Goal: Transaction & Acquisition: Purchase product/service

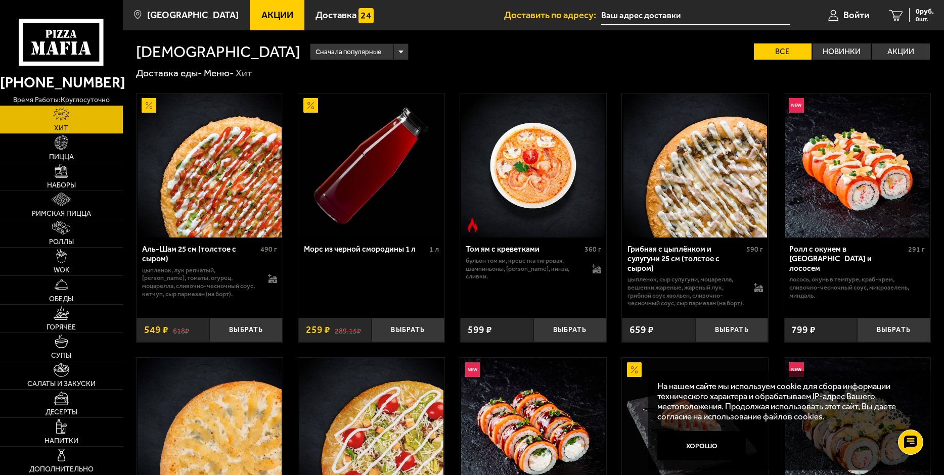
click at [268, 14] on span "Акции" at bounding box center [277, 16] width 32 height 10
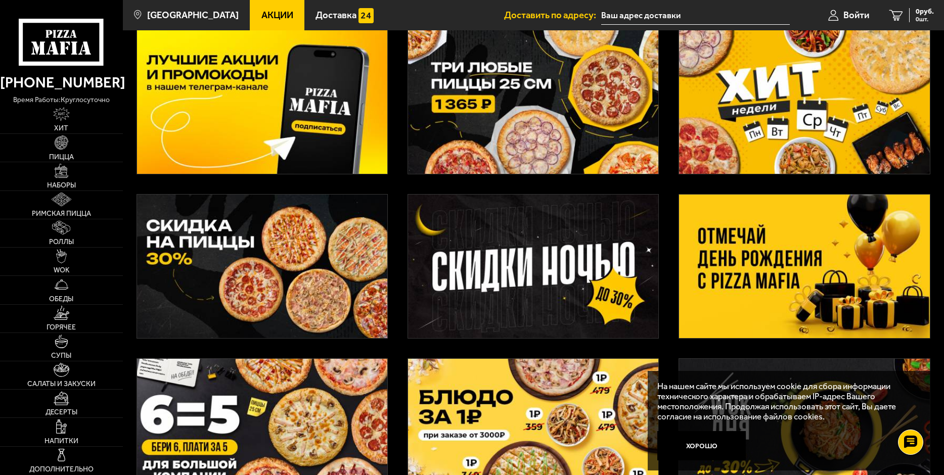
scroll to position [152, 0]
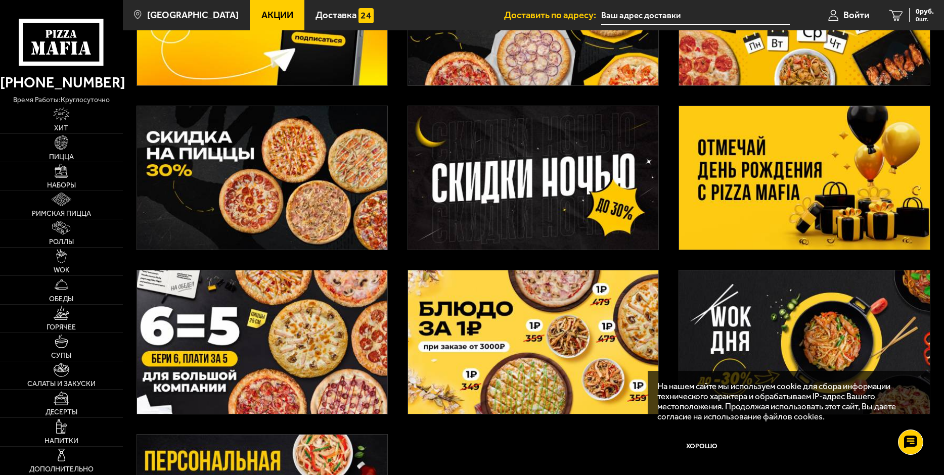
click at [696, 442] on button "Хорошо" at bounding box center [701, 445] width 88 height 29
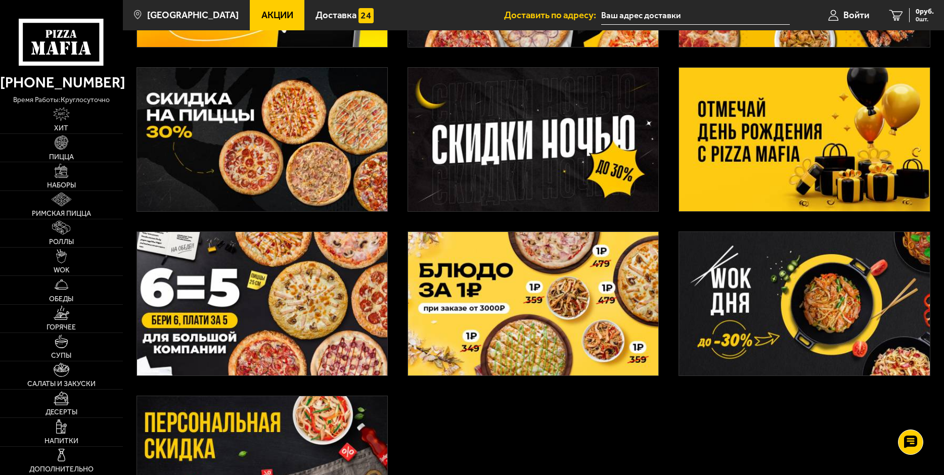
scroll to position [253, 0]
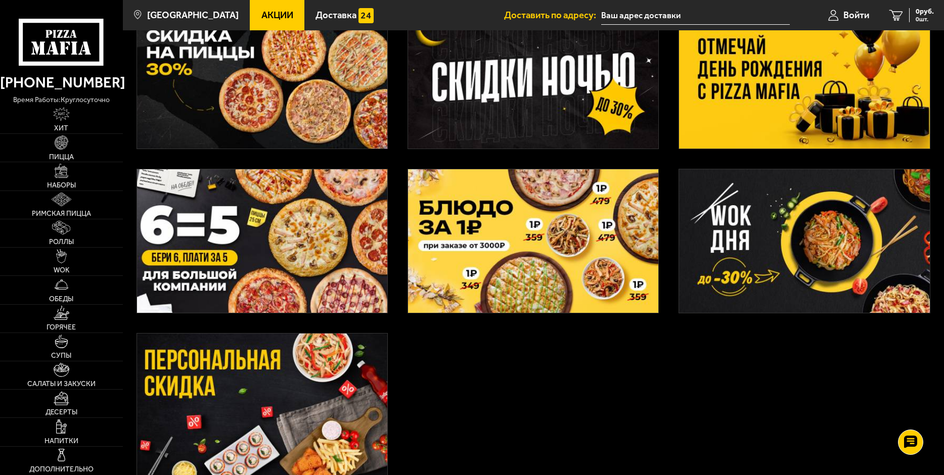
click at [311, 269] on img at bounding box center [262, 241] width 250 height 144
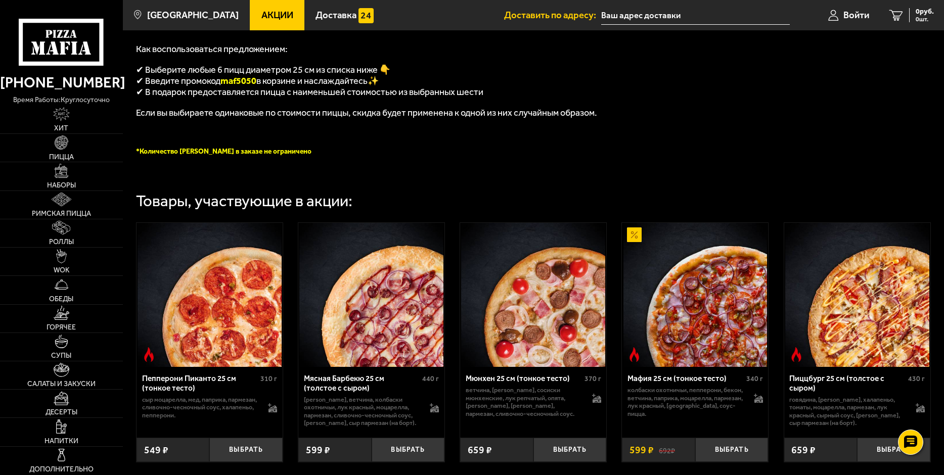
scroll to position [253, 0]
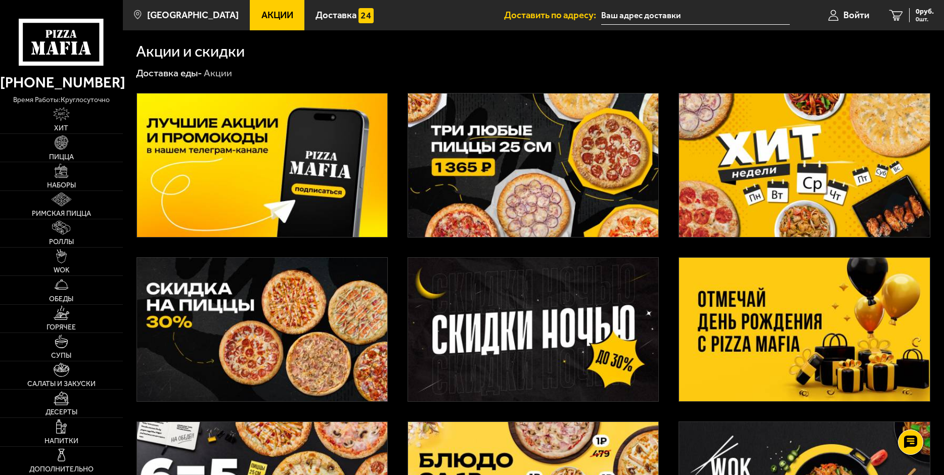
click at [528, 198] on img at bounding box center [533, 166] width 250 height 144
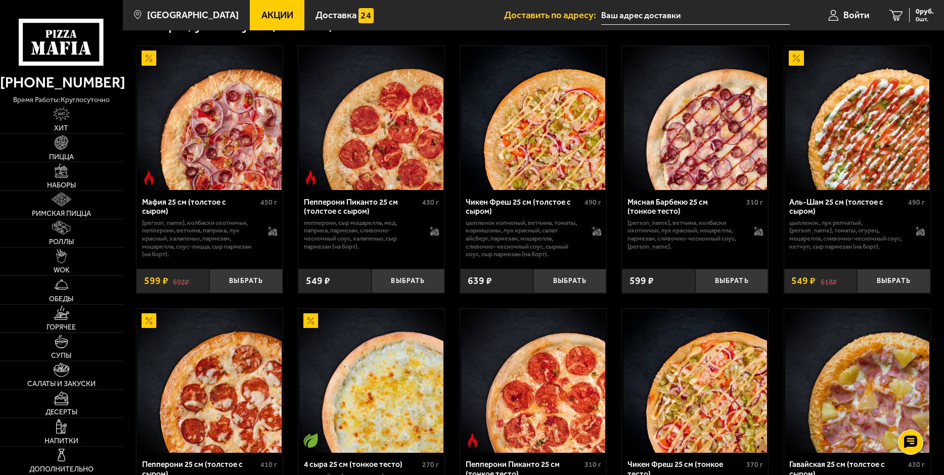
scroll to position [455, 0]
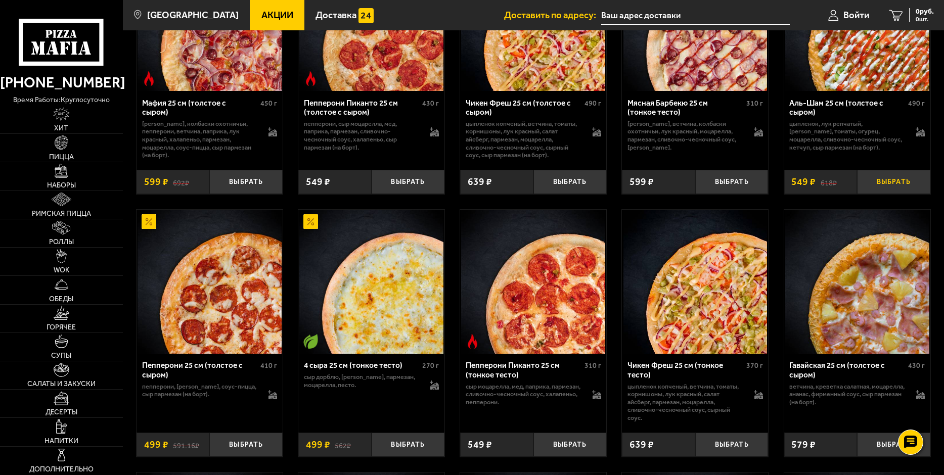
click at [911, 189] on button "Выбрать" at bounding box center [893, 182] width 73 height 24
click at [419, 454] on button "Выбрать" at bounding box center [408, 445] width 73 height 24
click at [756, 446] on button "Выбрать" at bounding box center [731, 445] width 73 height 24
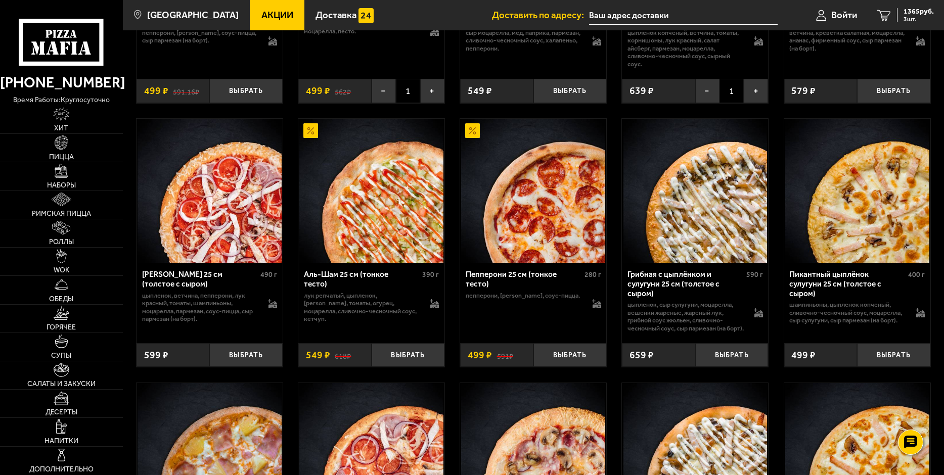
scroll to position [1011, 0]
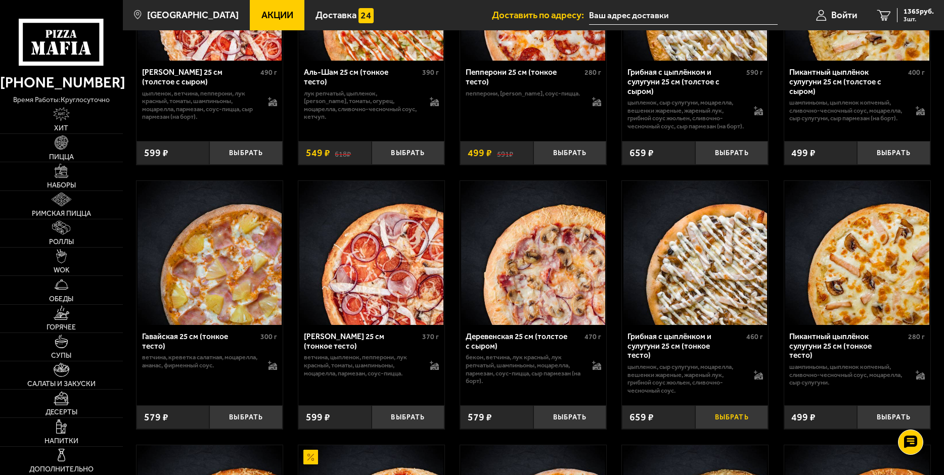
click at [725, 421] on button "Выбрать" at bounding box center [731, 417] width 73 height 24
click at [886, 426] on button "Выбрать" at bounding box center [893, 417] width 73 height 24
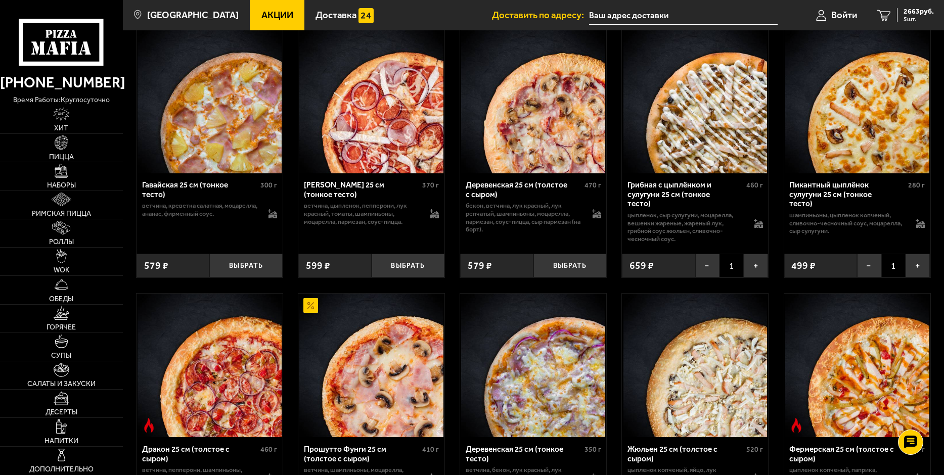
scroll to position [1264, 0]
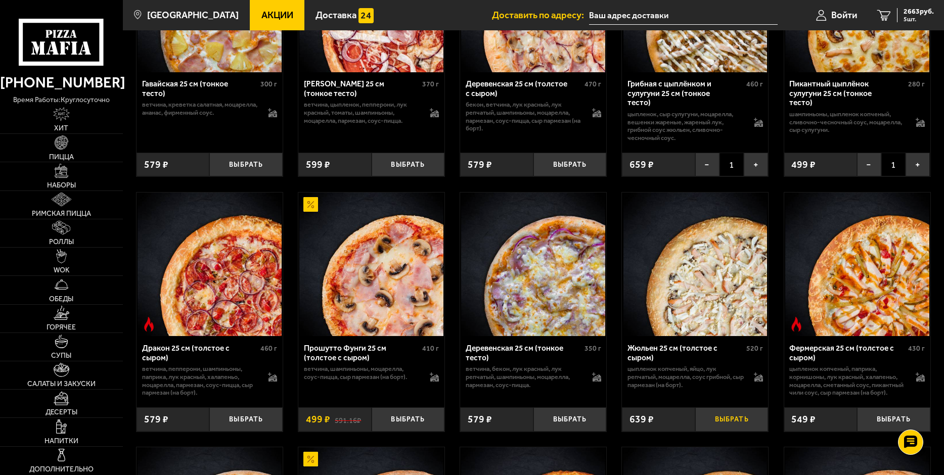
click at [735, 431] on button "Выбрать" at bounding box center [731, 419] width 73 height 24
click at [883, 14] on icon "6" at bounding box center [884, 15] width 14 height 11
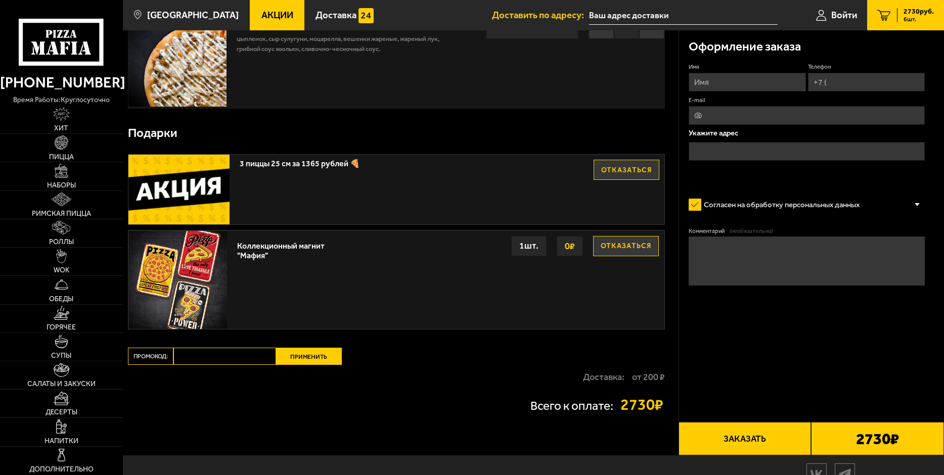
scroll to position [607, 0]
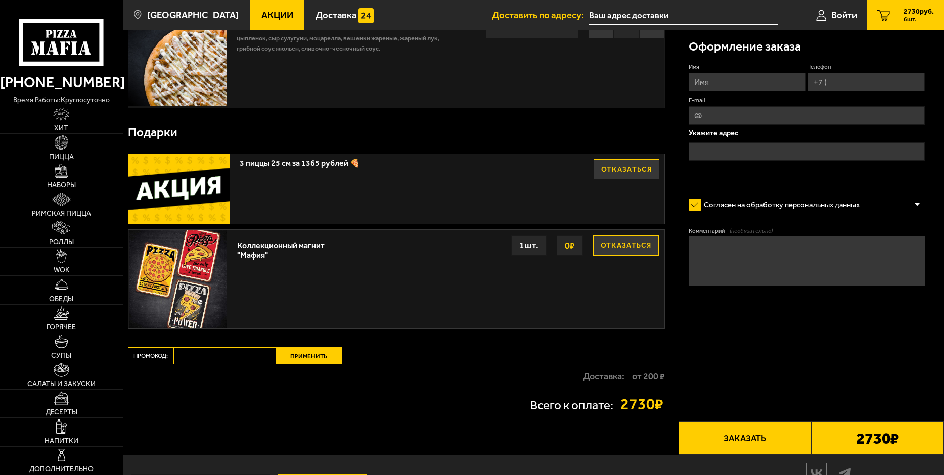
click at [617, 249] on button "Отказаться" at bounding box center [626, 246] width 66 height 20
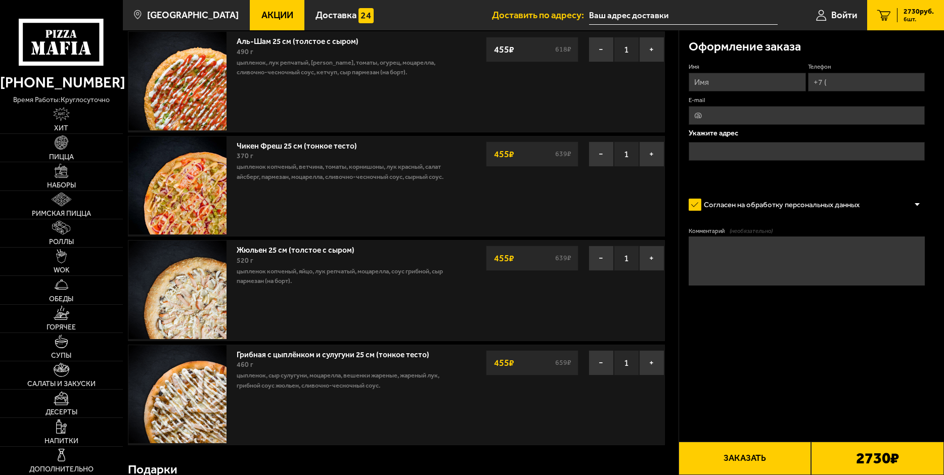
scroll to position [404, 0]
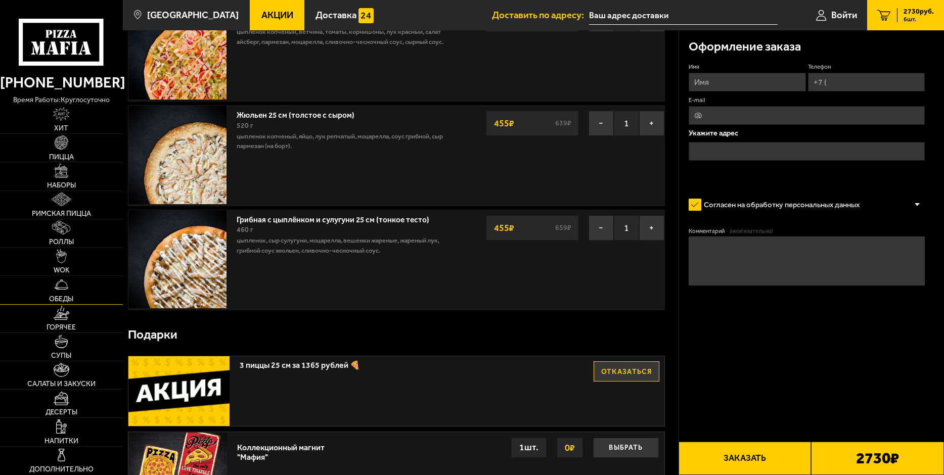
click at [70, 287] on link "Обеды" at bounding box center [61, 290] width 123 height 28
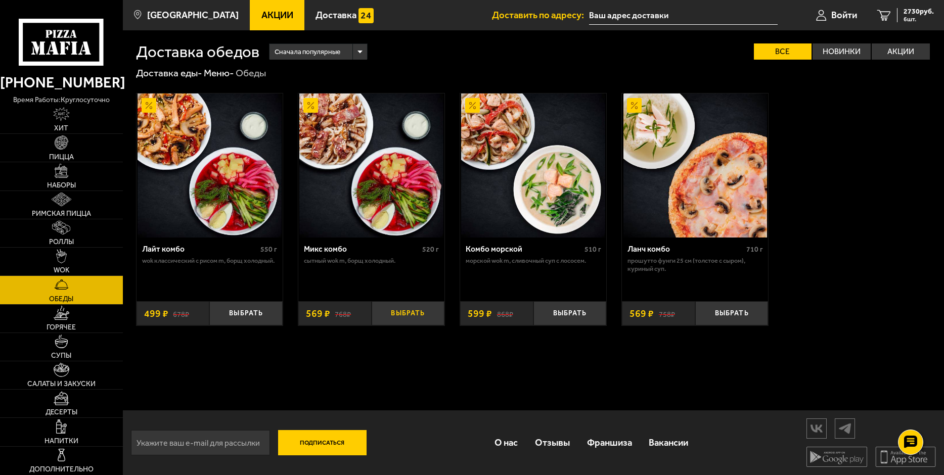
scroll to position [1, 0]
click at [68, 327] on span "Горячее" at bounding box center [61, 327] width 29 height 7
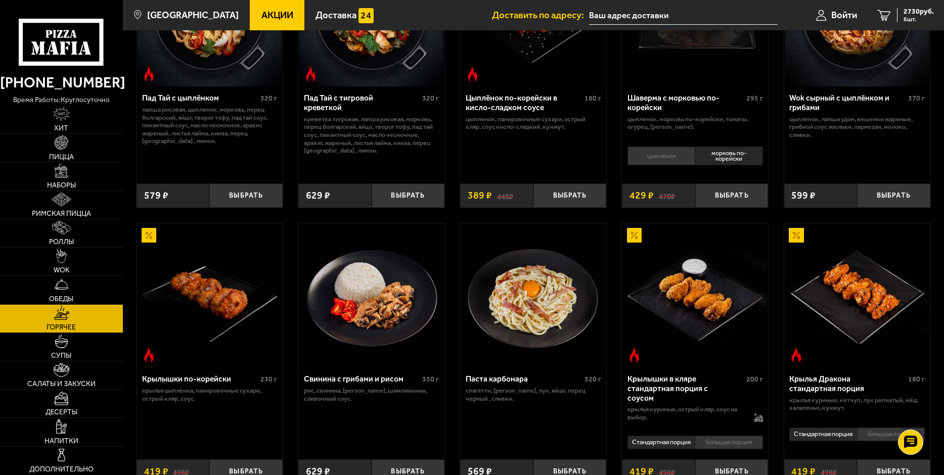
scroll to position [152, 0]
click at [67, 384] on span "Салаты и закуски" at bounding box center [61, 384] width 68 height 7
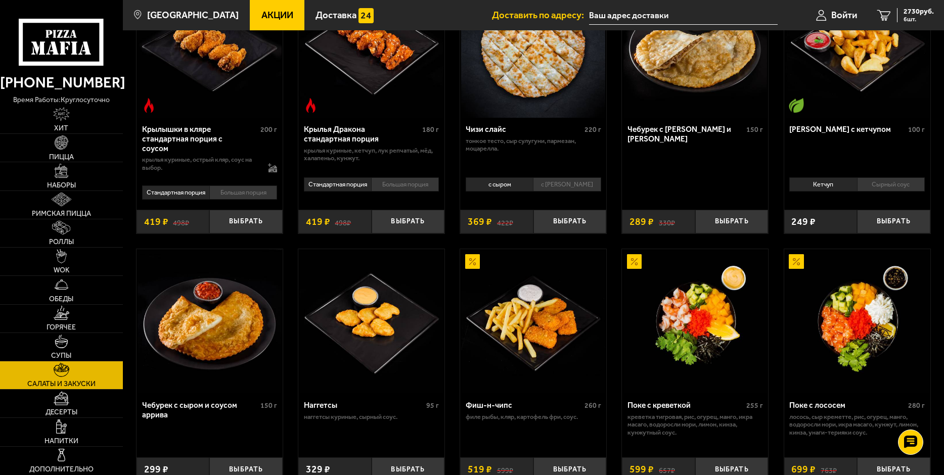
scroll to position [404, 0]
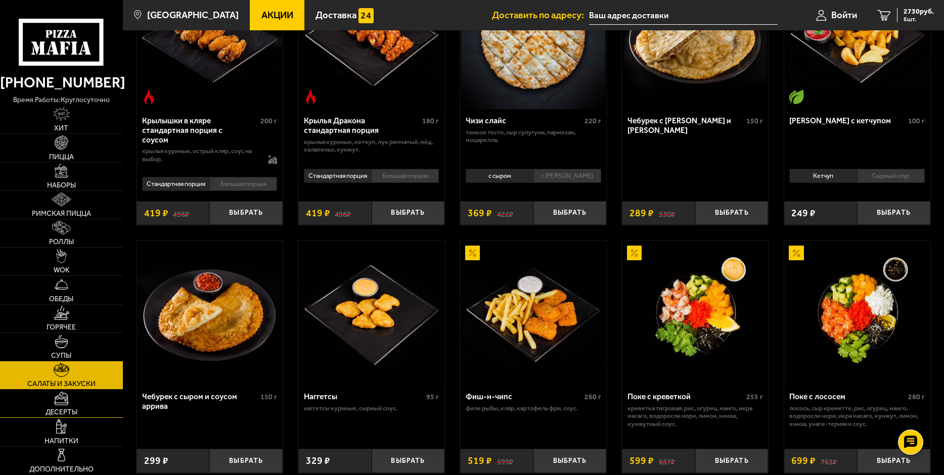
click at [64, 414] on span "Десерты" at bounding box center [62, 412] width 32 height 7
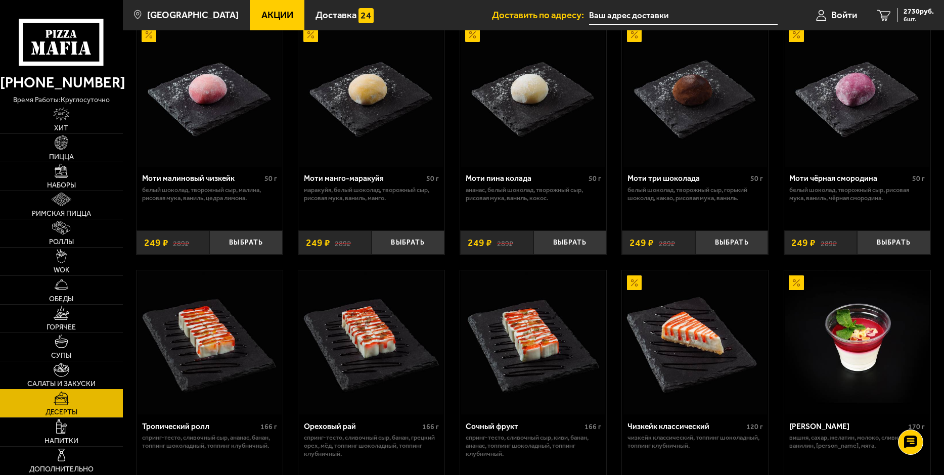
scroll to position [152, 0]
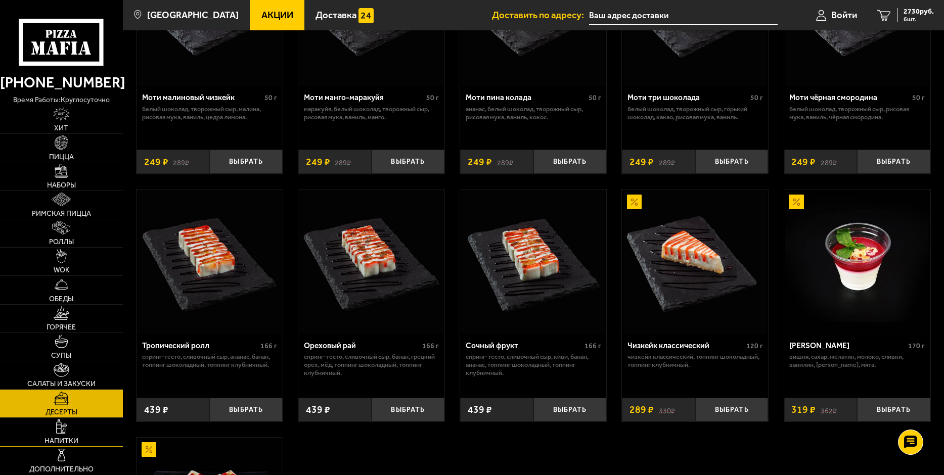
click at [79, 429] on link "Напитки" at bounding box center [61, 432] width 123 height 28
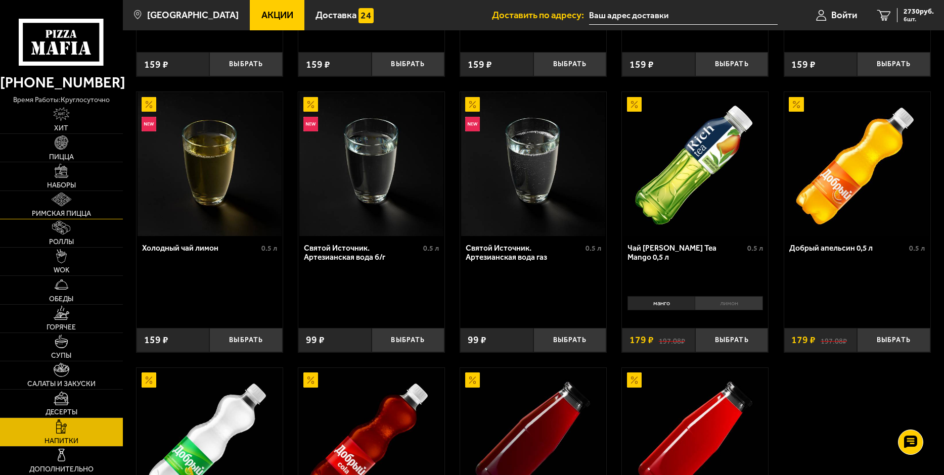
scroll to position [149, 0]
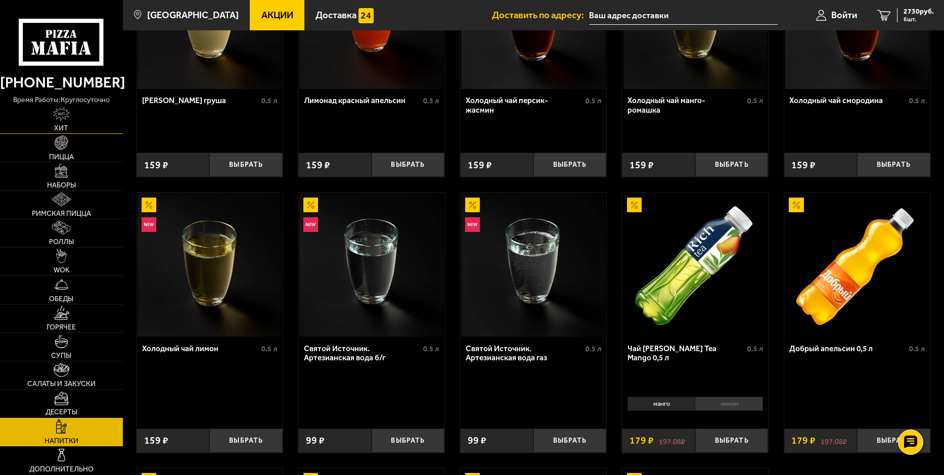
click at [63, 115] on img at bounding box center [61, 114] width 17 height 14
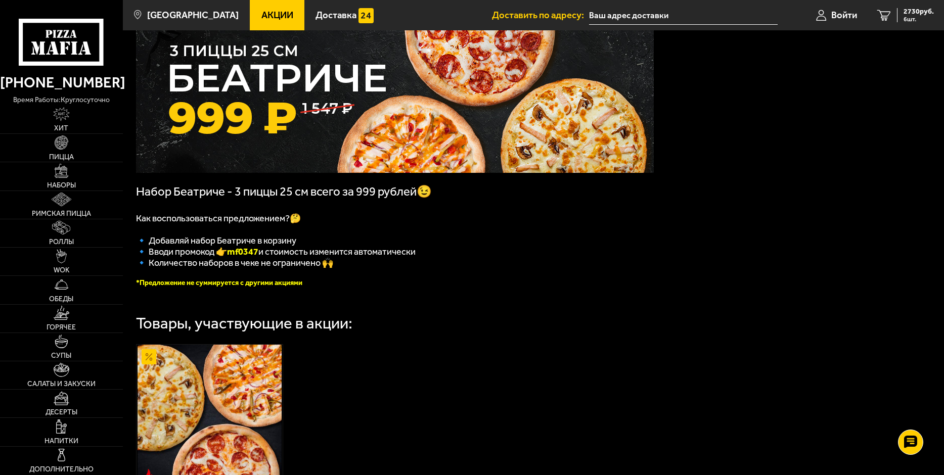
scroll to position [51, 0]
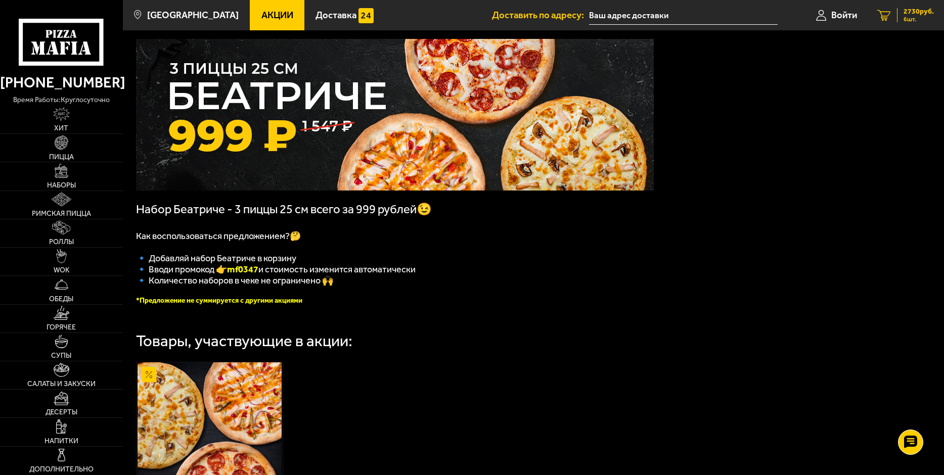
click at [903, 17] on span "6 шт." at bounding box center [918, 19] width 30 height 6
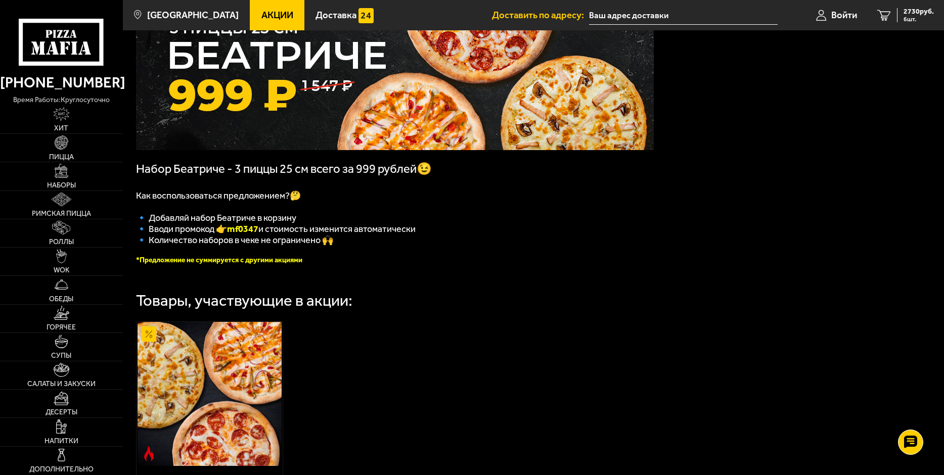
scroll to position [101, 0]
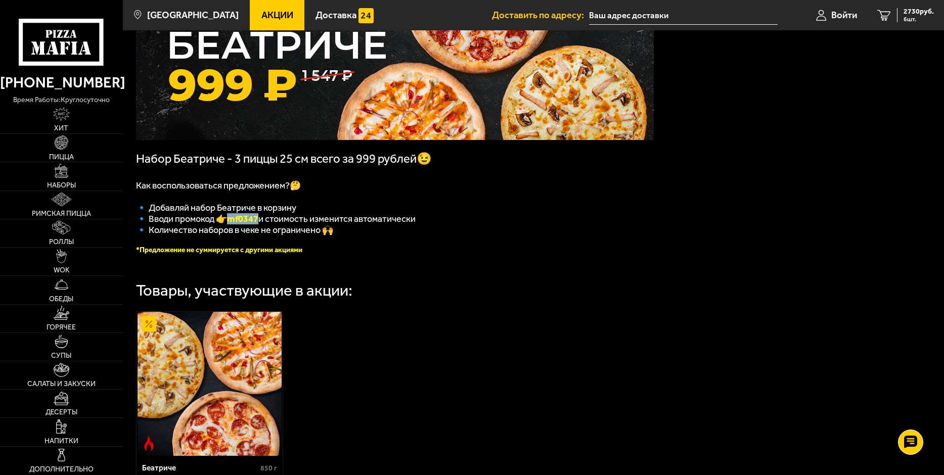
drag, startPoint x: 232, startPoint y: 224, endPoint x: 262, endPoint y: 224, distance: 30.3
click at [258, 224] on b "mf0347" at bounding box center [242, 218] width 31 height 11
copy b "mf0347"
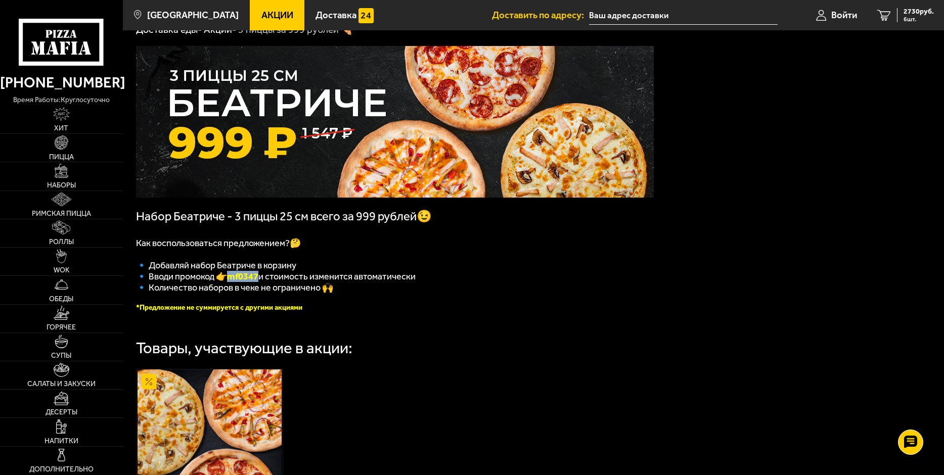
scroll to position [0, 0]
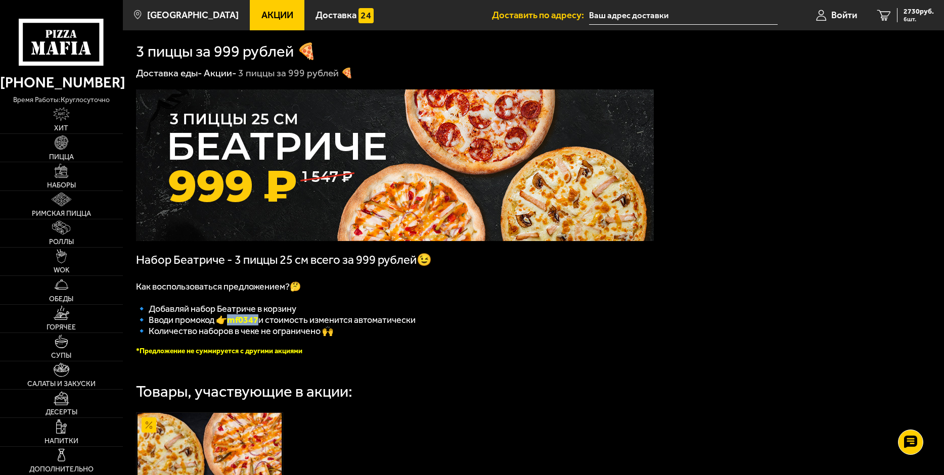
click at [486, 210] on img at bounding box center [395, 165] width 518 height 152
click at [337, 197] on img at bounding box center [395, 165] width 518 height 152
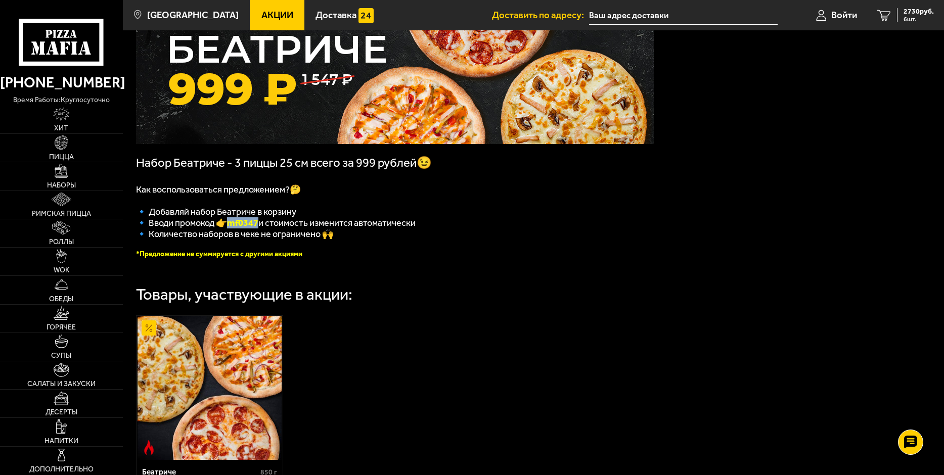
scroll to position [101, 0]
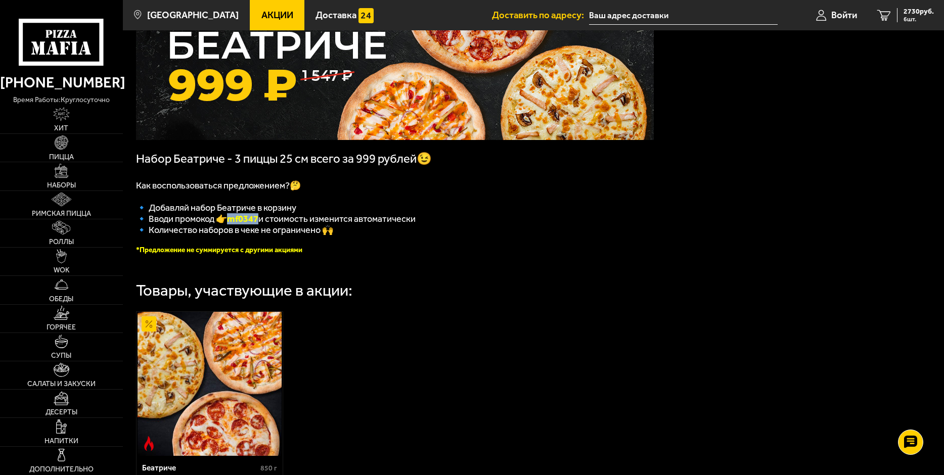
click at [420, 116] on img at bounding box center [395, 64] width 518 height 152
click at [448, 112] on img at bounding box center [395, 64] width 518 height 152
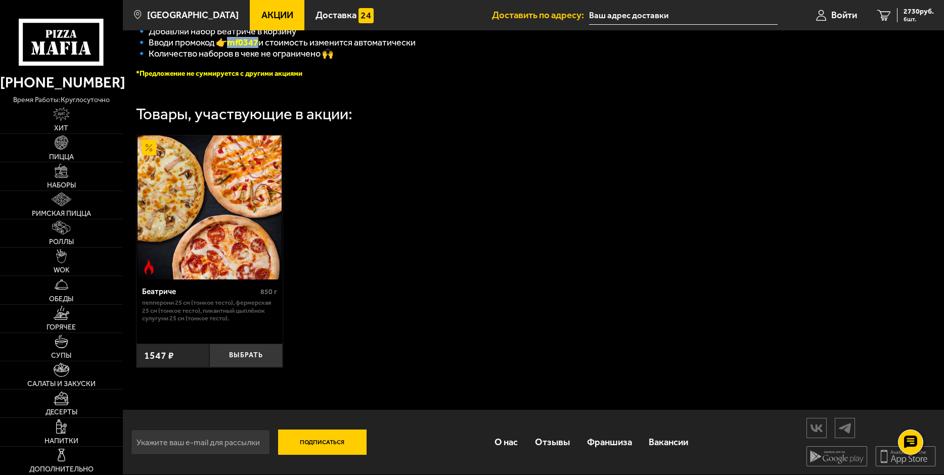
scroll to position [285, 0]
click at [246, 356] on button "Выбрать" at bounding box center [245, 356] width 73 height 24
click at [911, 9] on span "4277 руб." at bounding box center [918, 11] width 30 height 7
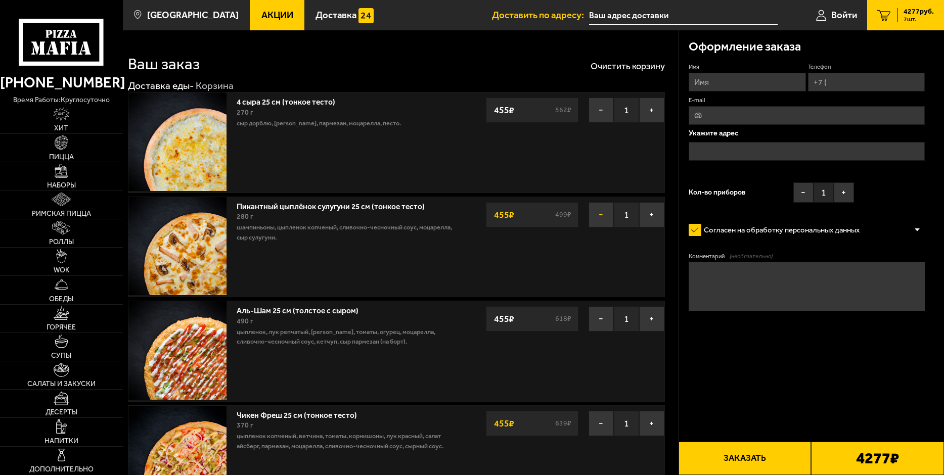
click at [603, 216] on button "−" at bounding box center [600, 214] width 25 height 25
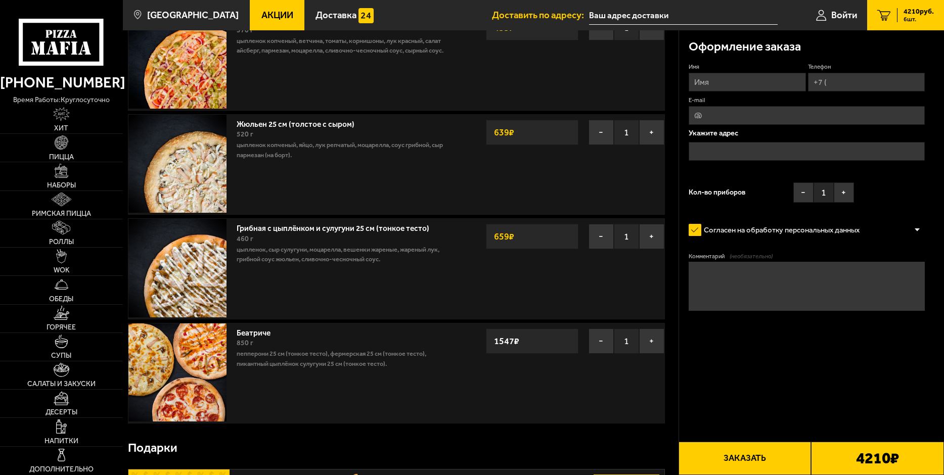
scroll to position [303, 0]
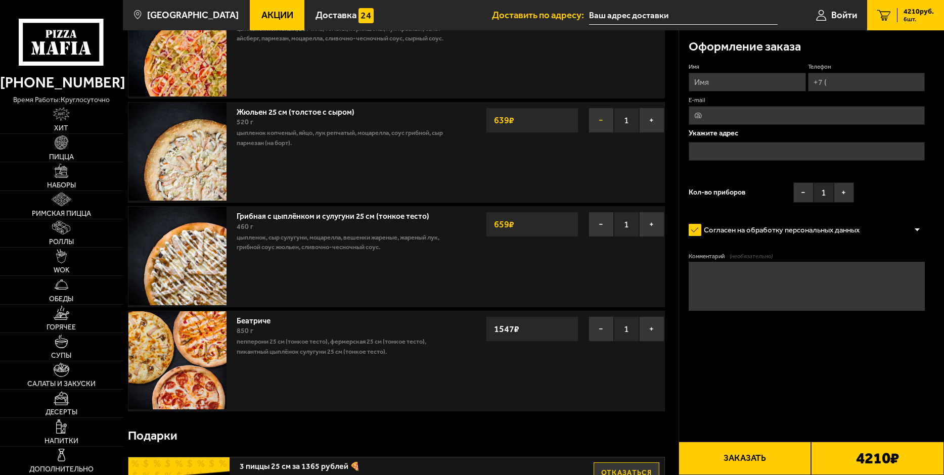
click at [598, 125] on button "−" at bounding box center [600, 120] width 25 height 25
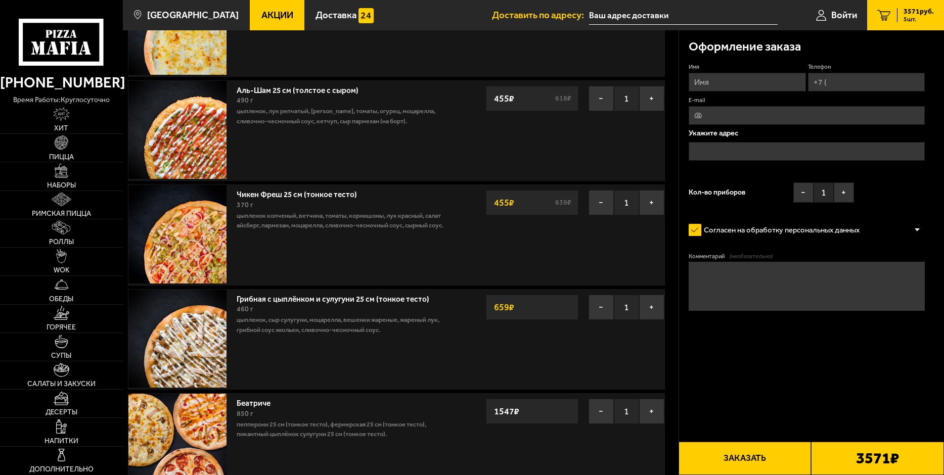
scroll to position [101, 0]
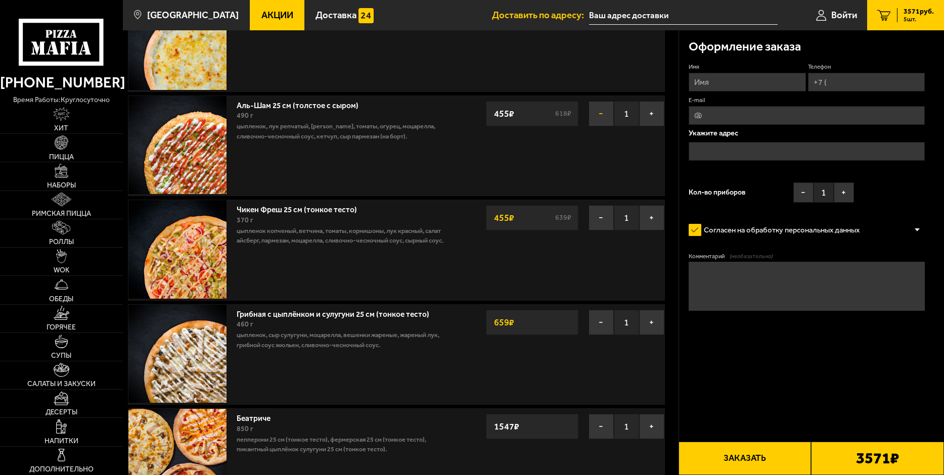
click at [596, 119] on button "−" at bounding box center [600, 113] width 25 height 25
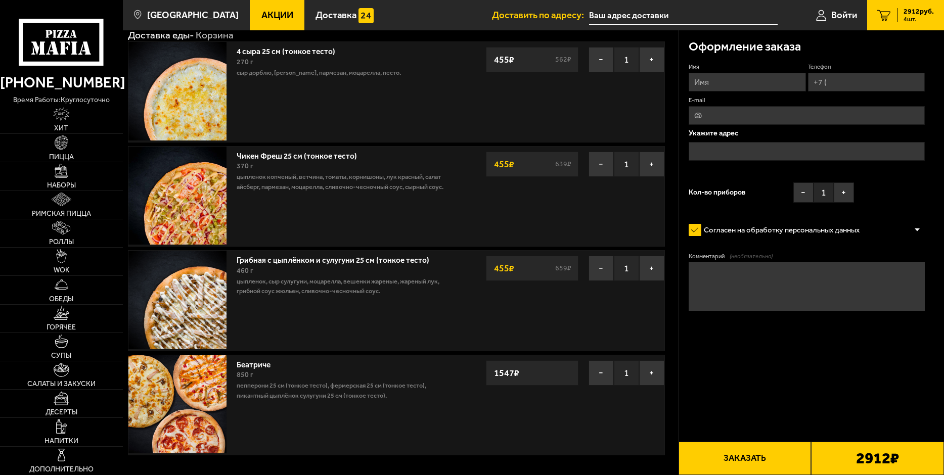
scroll to position [0, 0]
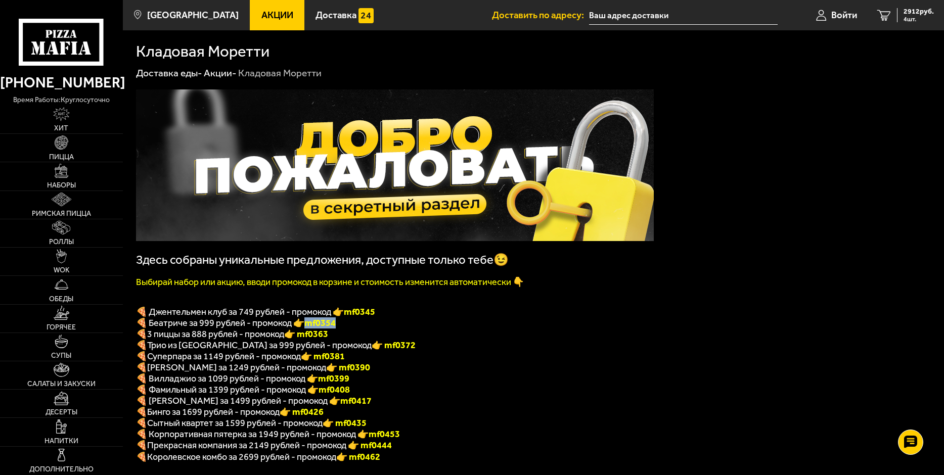
drag, startPoint x: 307, startPoint y: 329, endPoint x: 340, endPoint y: 330, distance: 32.9
click at [340, 329] on p "🍕 Беатриче за 999 рублей - промокод 👉 mf0354" at bounding box center [395, 322] width 518 height 11
copy b "mf0354"
click at [848, 17] on span "Войти" at bounding box center [844, 16] width 26 height 10
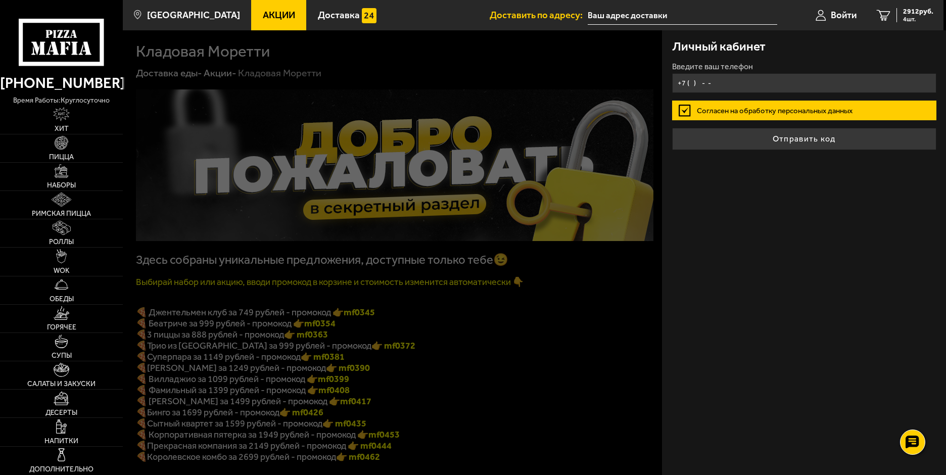
click at [716, 83] on input "+7 ( ) - -" at bounding box center [804, 83] width 264 height 20
click at [727, 87] on input "+7 ( ) - -" at bounding box center [804, 83] width 264 height 20
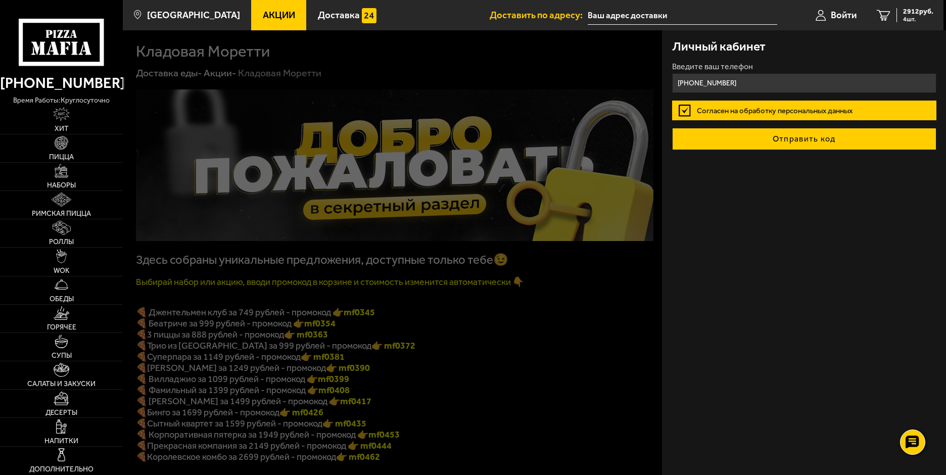
type input "+7 (911) 027-27-39"
click at [769, 141] on button "Отправить код" at bounding box center [804, 139] width 264 height 22
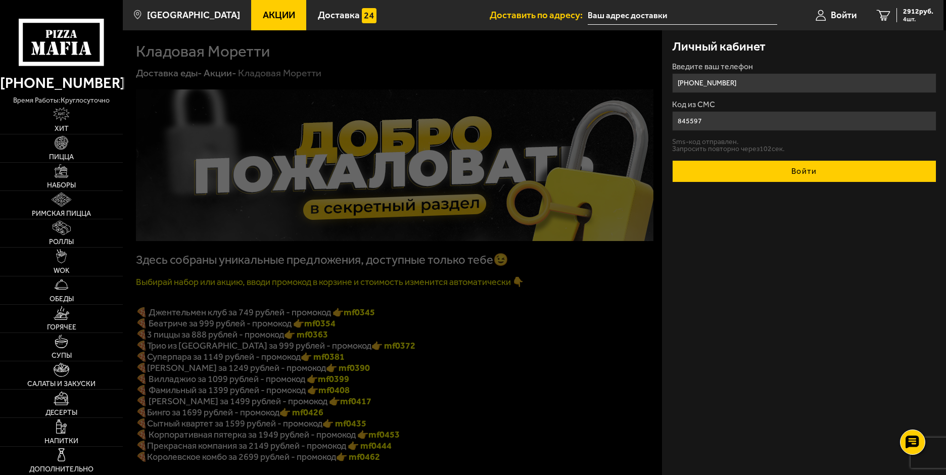
type input "845597"
click at [774, 169] on button "Войти" at bounding box center [804, 171] width 264 height 22
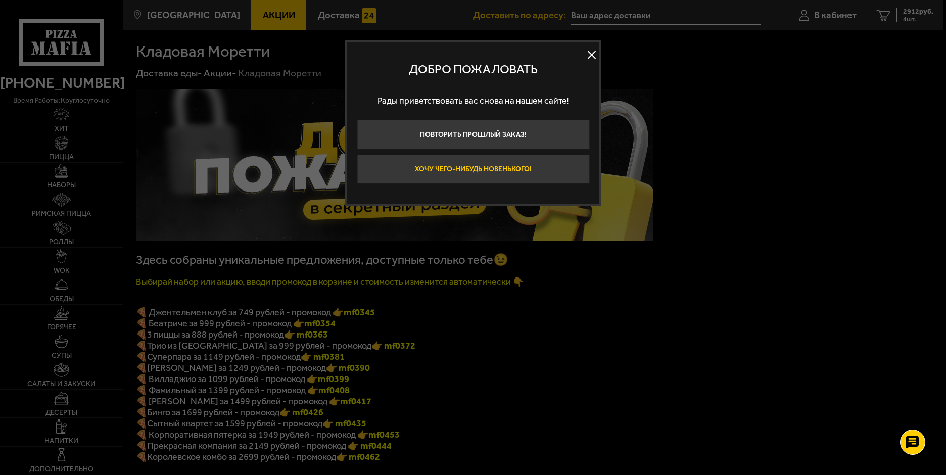
click at [520, 171] on button "Хочу чего-нибудь новенького!" at bounding box center [473, 170] width 233 height 30
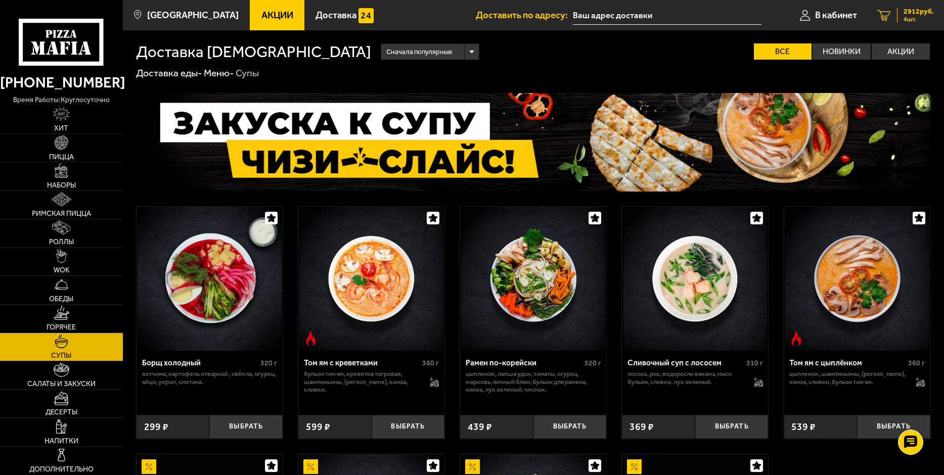
click at [910, 12] on span "2912 руб." at bounding box center [918, 11] width 30 height 7
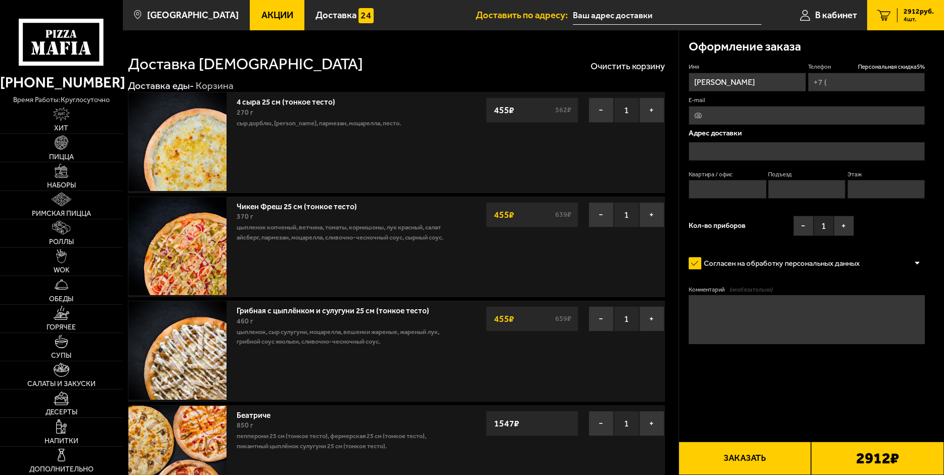
type input "+7 (911) 027-27-39"
type input "Хрустальная улица, 11литЗ"
type input "1"
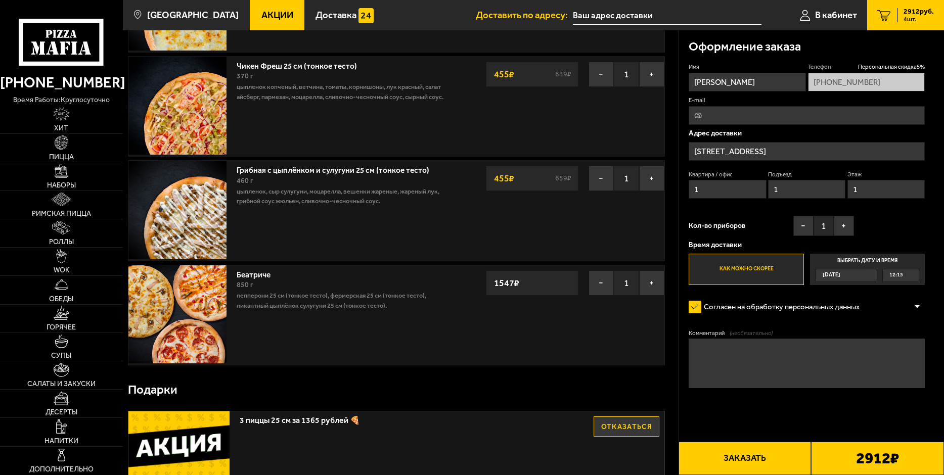
scroll to position [152, 0]
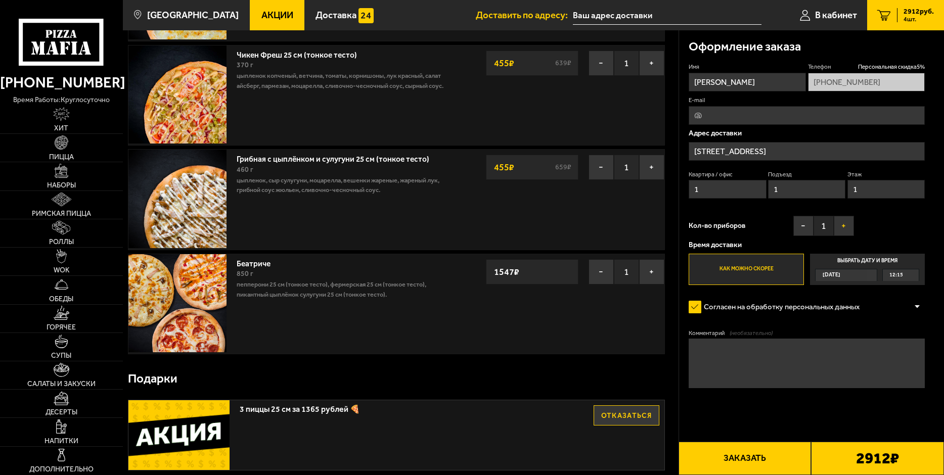
click at [846, 229] on button "+" at bounding box center [844, 226] width 20 height 20
click at [899, 274] on span "12:15" at bounding box center [896, 274] width 14 height 11
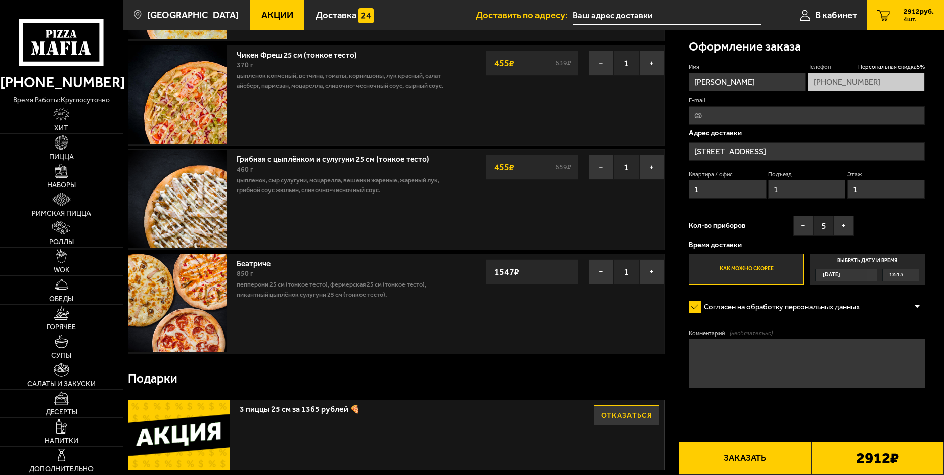
click at [0, 0] on input "Выбрать дату и время Сегодня 12:15" at bounding box center [0, 0] width 0 height 0
click at [911, 277] on div "12:15" at bounding box center [901, 274] width 36 height 11
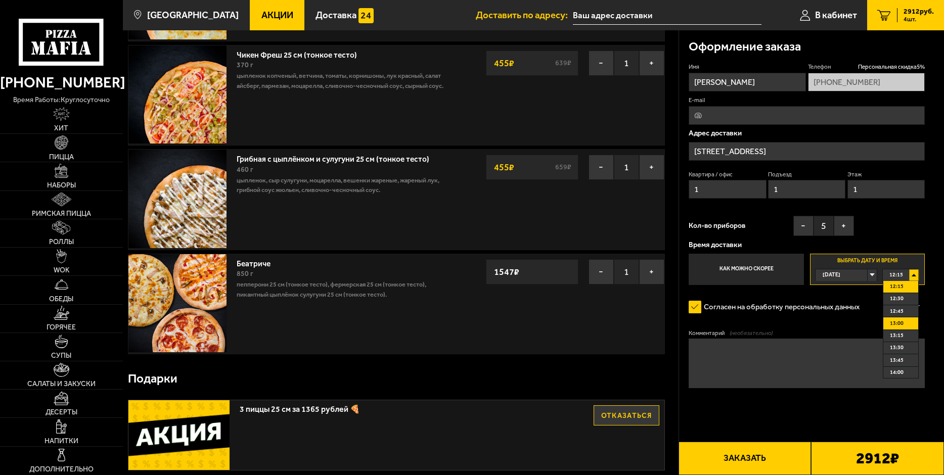
click at [904, 324] on li "13:00" at bounding box center [900, 323] width 35 height 12
click at [729, 118] on input "E-mail" at bounding box center [807, 115] width 236 height 19
type input "3097909@mail.ru"
click at [736, 363] on textarea "Комментарий (необязательно)" at bounding box center [807, 363] width 236 height 49
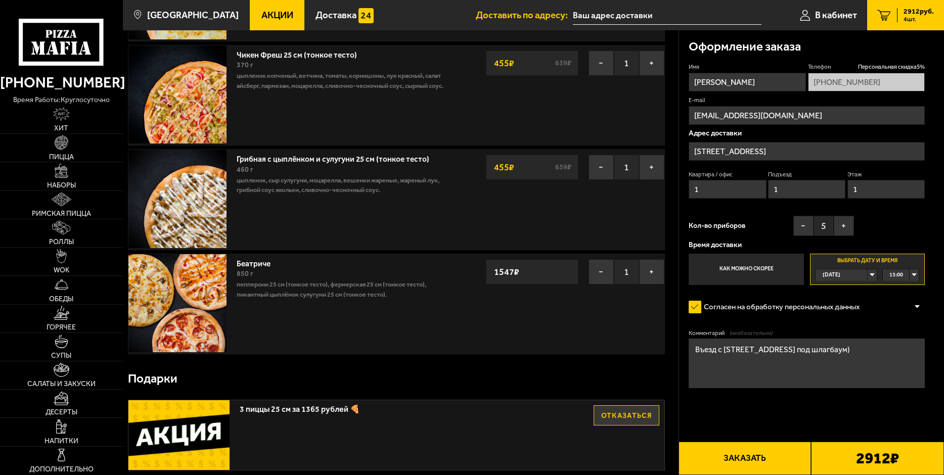
click at [780, 351] on textarea "Въезд с ул. Смоляная 9 под шлагбаум)" at bounding box center [807, 363] width 236 height 49
click at [833, 360] on textarea "Въезд с ул. Смоляная (под шлагбаум)" at bounding box center [807, 363] width 236 height 49
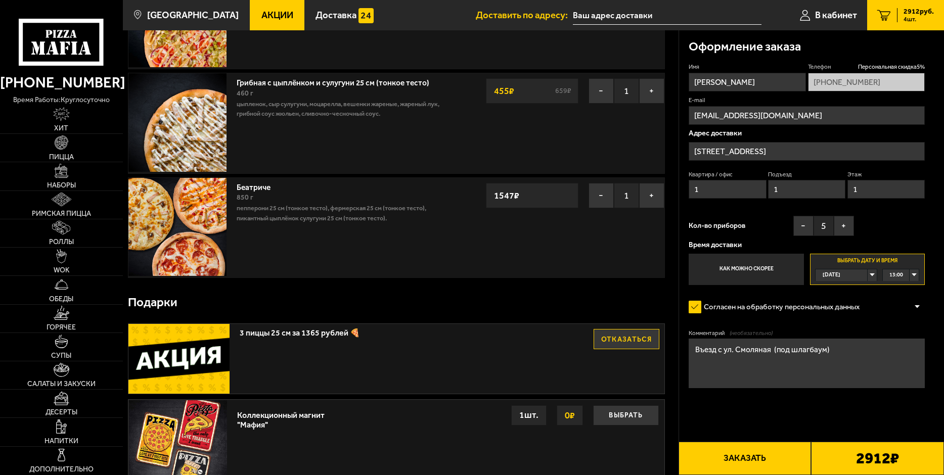
scroll to position [354, 0]
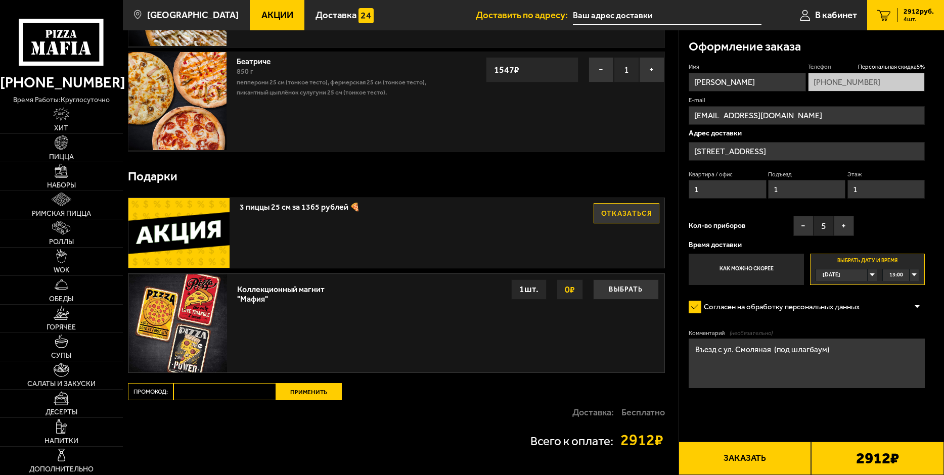
type textarea "Въезд с ул. Смоляная (под шлагбаум)"
click at [217, 397] on input "Промокод:" at bounding box center [224, 391] width 103 height 17
paste input "mf0354"
type input "mf0354"
click at [288, 391] on button "Применить" at bounding box center [309, 391] width 66 height 17
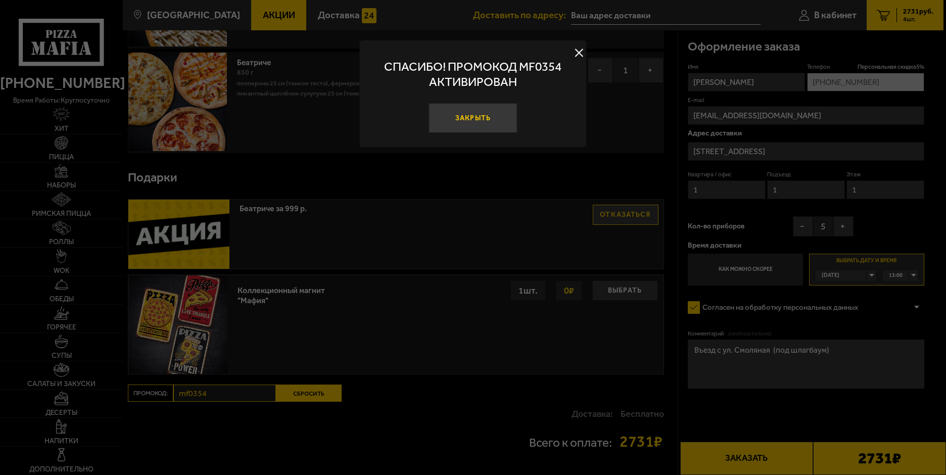
click at [478, 116] on button "Закрыть" at bounding box center [473, 118] width 89 height 30
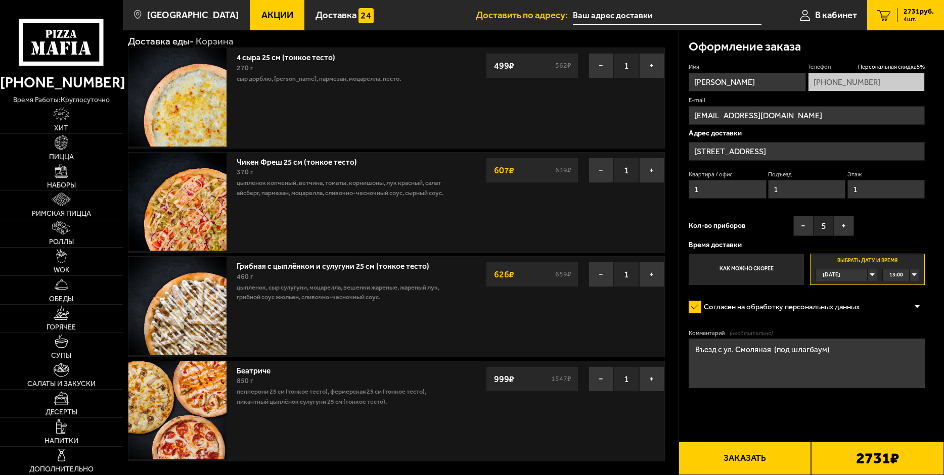
scroll to position [0, 0]
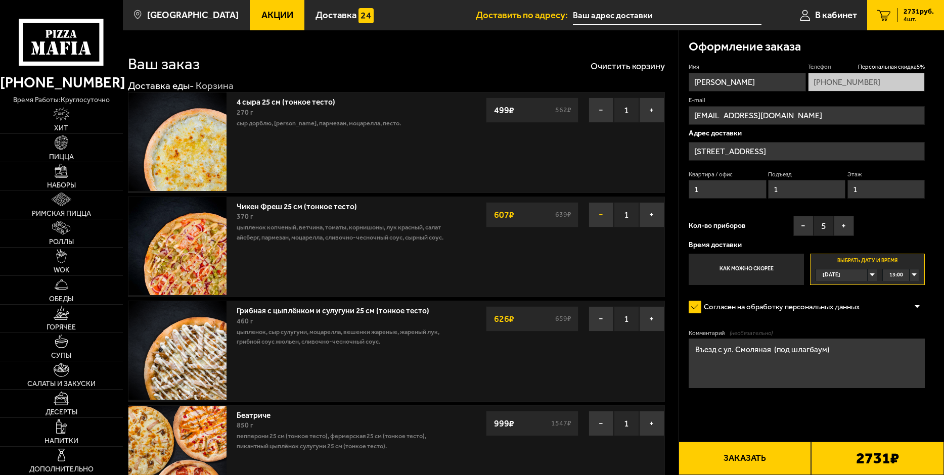
click at [597, 218] on button "−" at bounding box center [600, 214] width 25 height 25
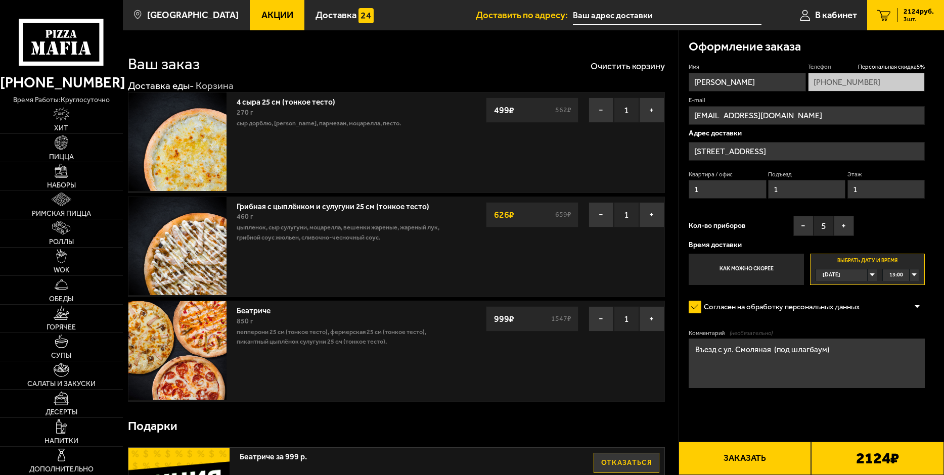
click at [597, 218] on button "−" at bounding box center [600, 214] width 25 height 25
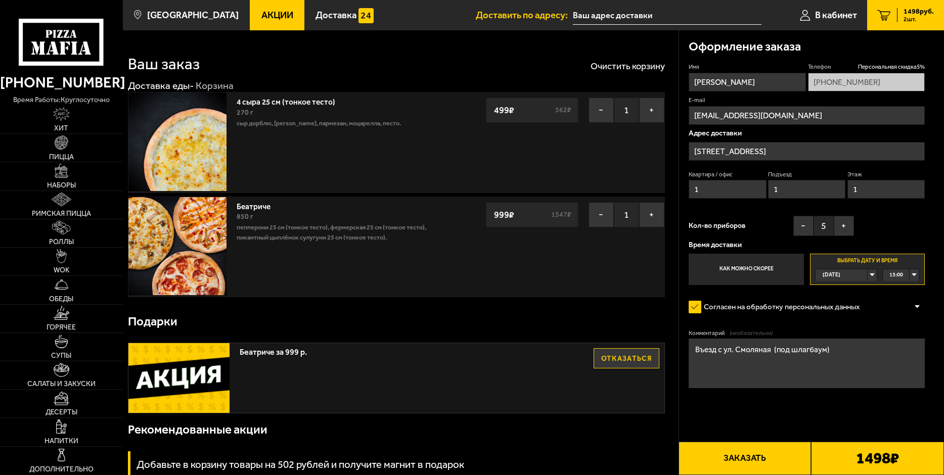
click at [883, 14] on icon "2" at bounding box center [884, 15] width 14 height 11
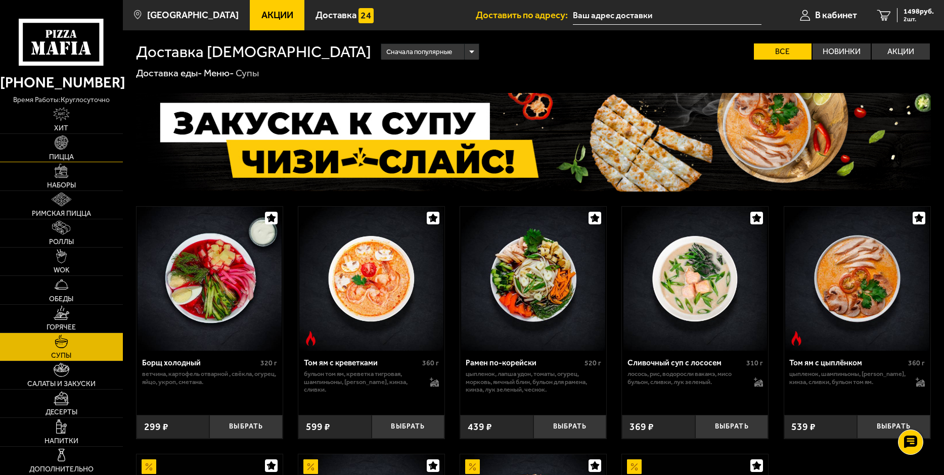
click at [67, 154] on span "Пицца" at bounding box center [61, 157] width 25 height 7
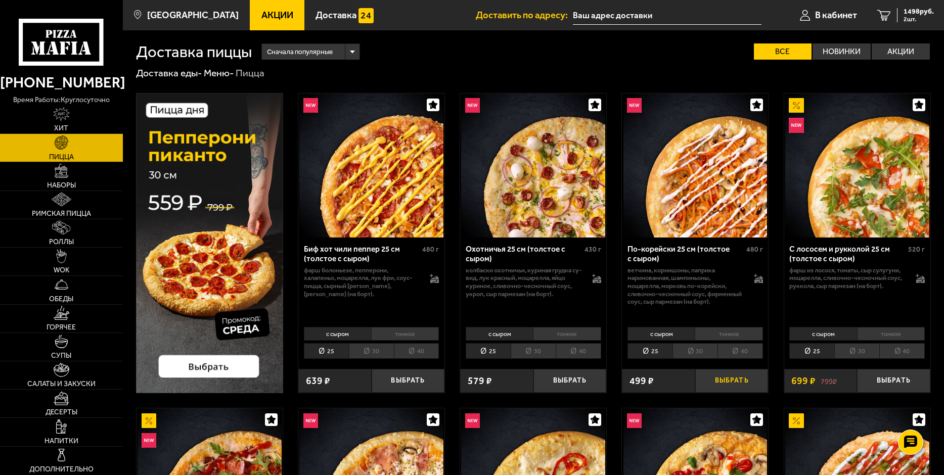
click at [740, 383] on button "Выбрать" at bounding box center [731, 381] width 73 height 24
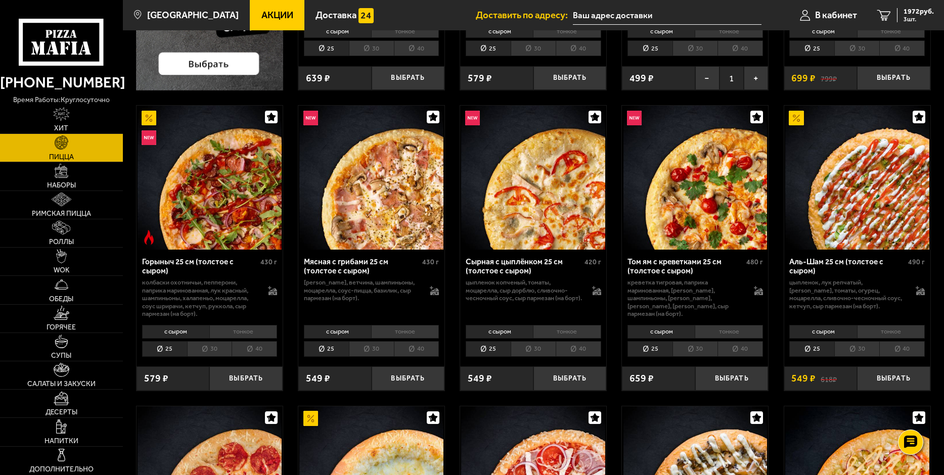
scroll to position [303, 0]
click at [887, 386] on button "Выбрать" at bounding box center [893, 378] width 73 height 24
click at [869, 381] on button "−" at bounding box center [869, 378] width 24 height 24
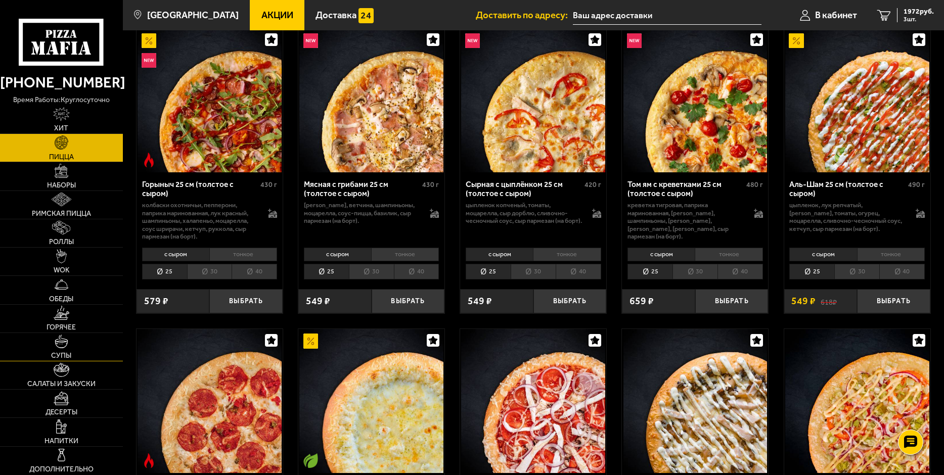
scroll to position [404, 0]
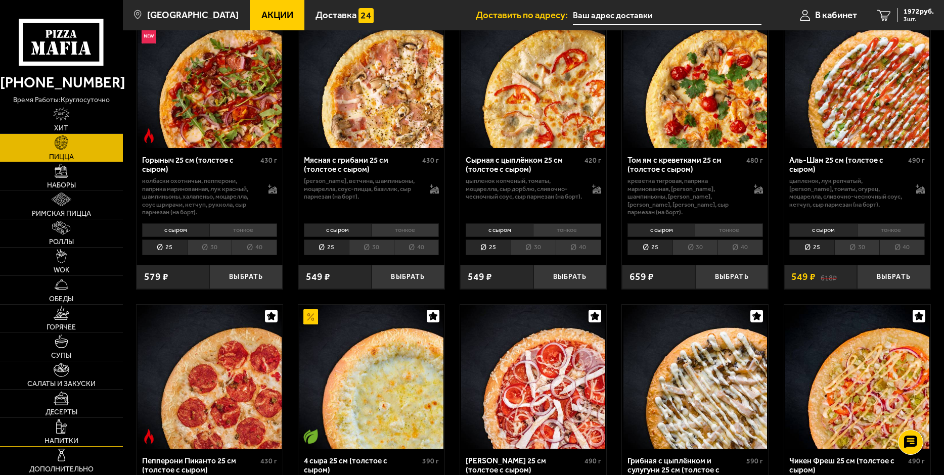
click at [65, 425] on img at bounding box center [61, 427] width 11 height 14
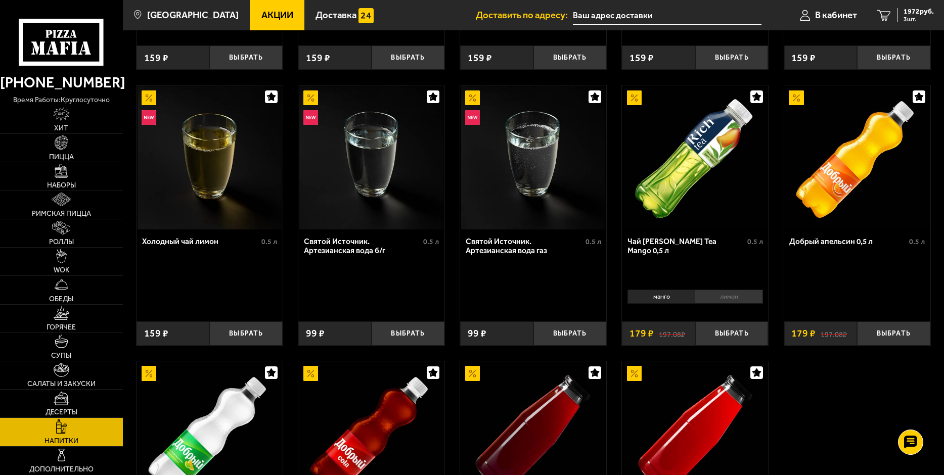
scroll to position [253, 0]
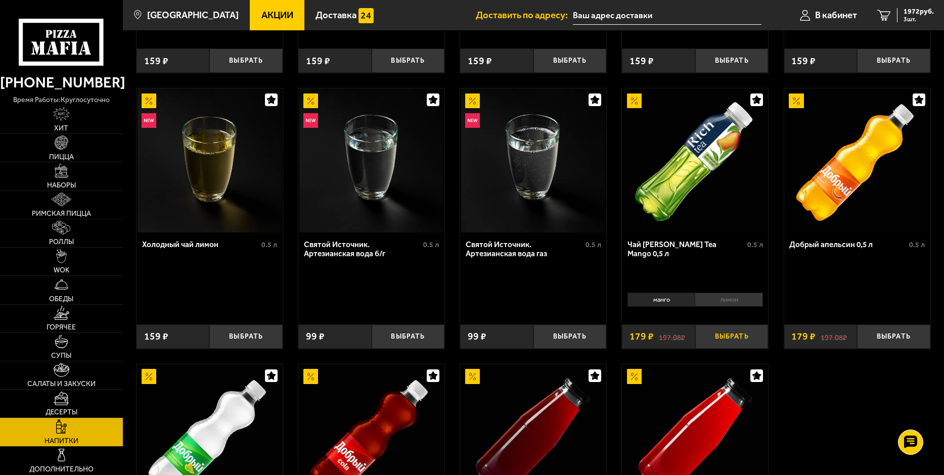
click at [735, 342] on button "Выбрать" at bounding box center [731, 337] width 73 height 24
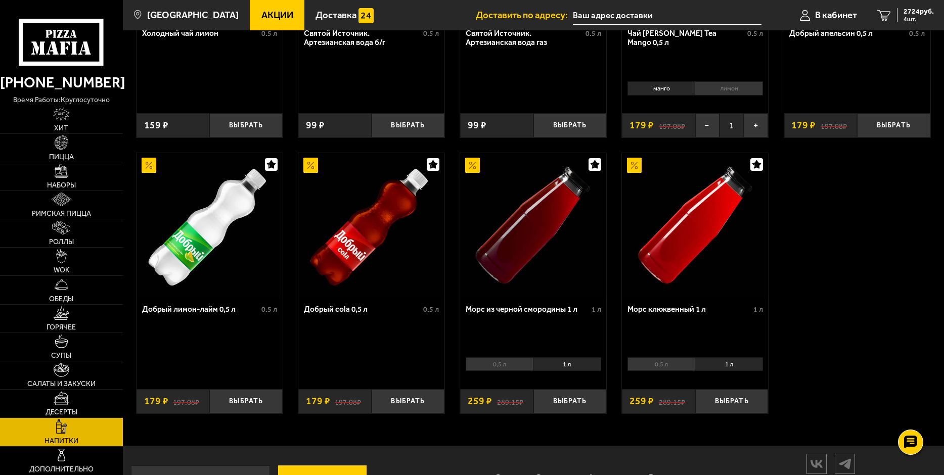
scroll to position [503, 0]
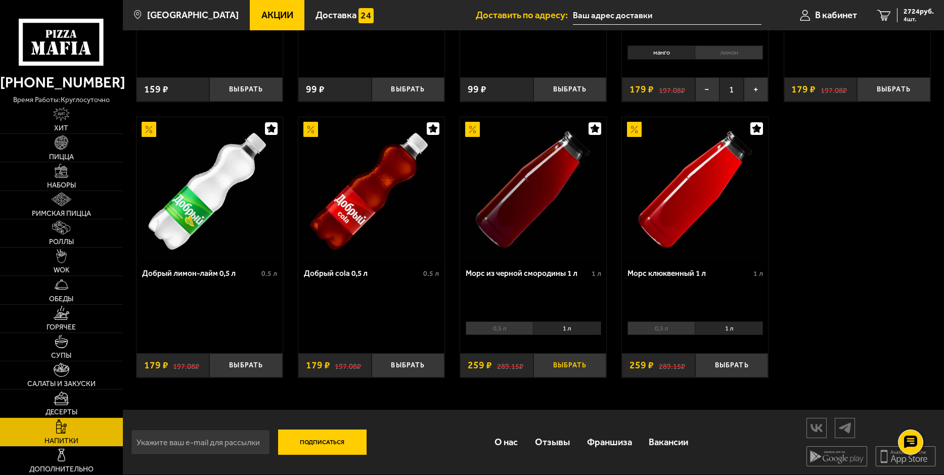
click at [572, 365] on button "Выбрать" at bounding box center [569, 365] width 73 height 24
click at [737, 367] on button "Выбрать" at bounding box center [731, 365] width 73 height 24
click at [69, 459] on link "Дополнительно" at bounding box center [61, 461] width 123 height 28
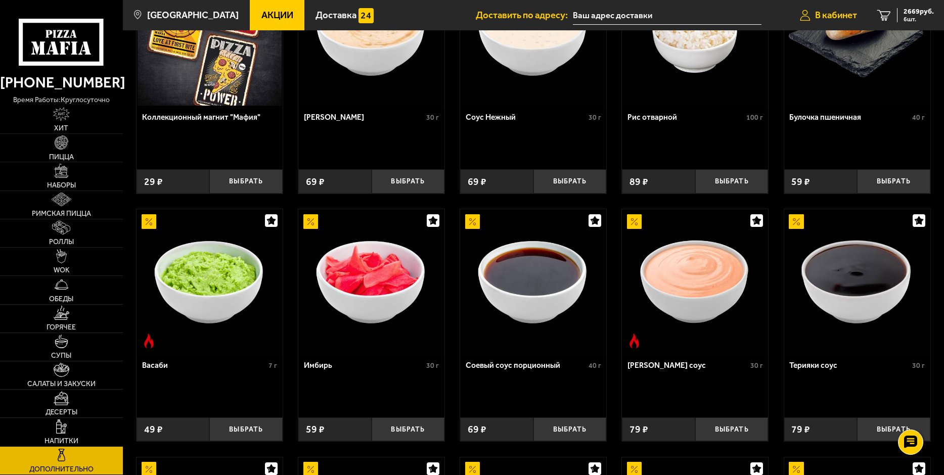
scroll to position [93, 0]
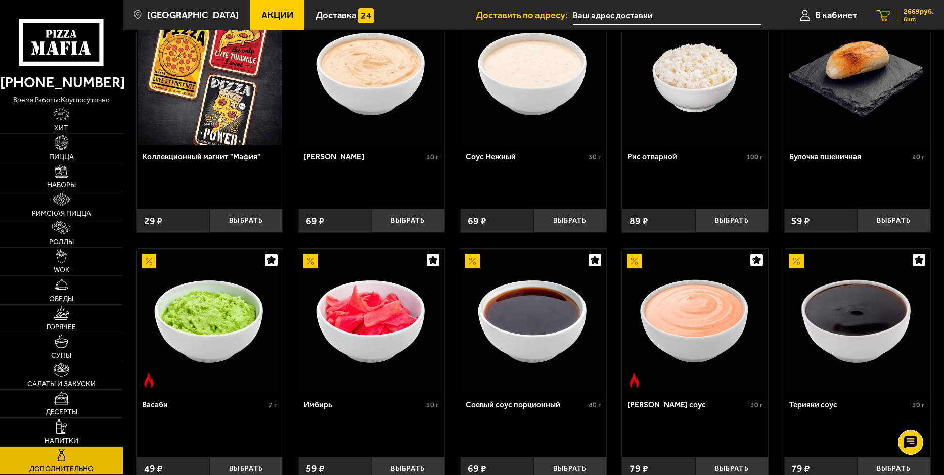
click at [914, 15] on span "2669 руб." at bounding box center [918, 11] width 30 height 7
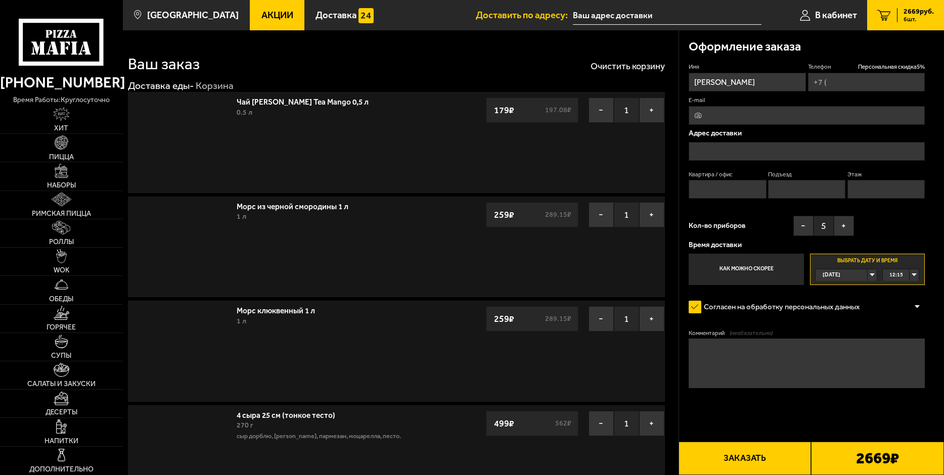
type input "+7 (911) 027-27-39"
type input "Хрустальная улица, 11литЗ"
type input "1"
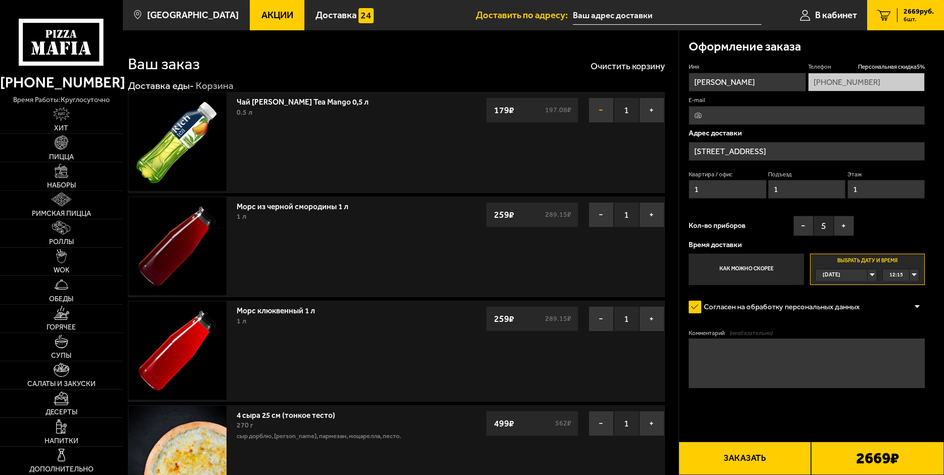
click at [601, 108] on button "−" at bounding box center [600, 110] width 25 height 25
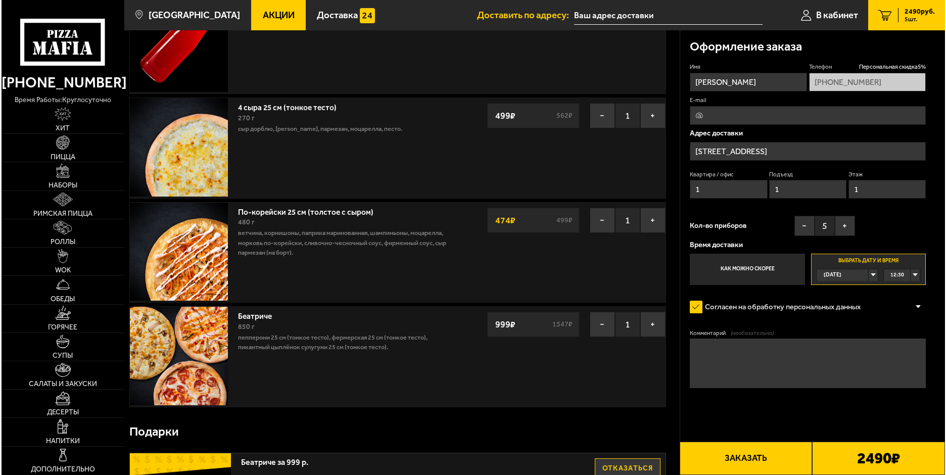
scroll to position [202, 0]
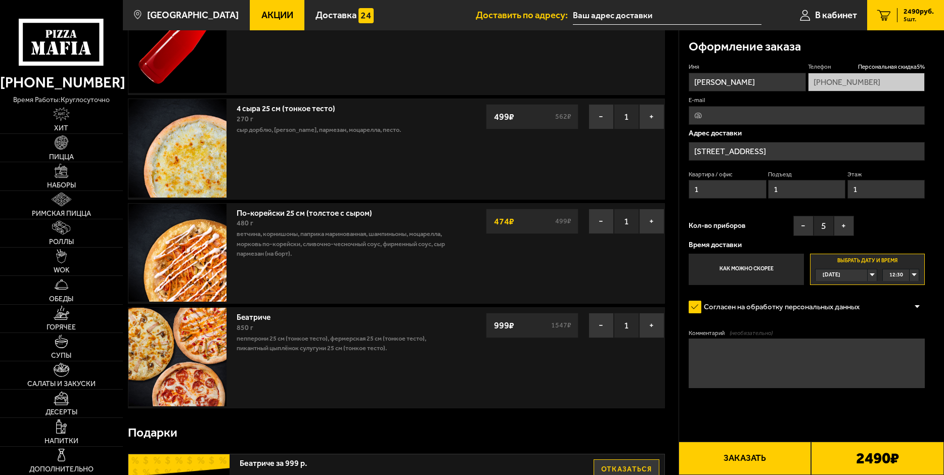
click at [747, 350] on textarea "Комментарий (необязательно)" at bounding box center [807, 363] width 236 height 49
click at [840, 350] on textarea "Въезд с ул. Смолягая - под шлагбаум - БЦ Хрустальный" at bounding box center [807, 363] width 236 height 49
click at [762, 463] on button "Заказать" at bounding box center [744, 458] width 133 height 33
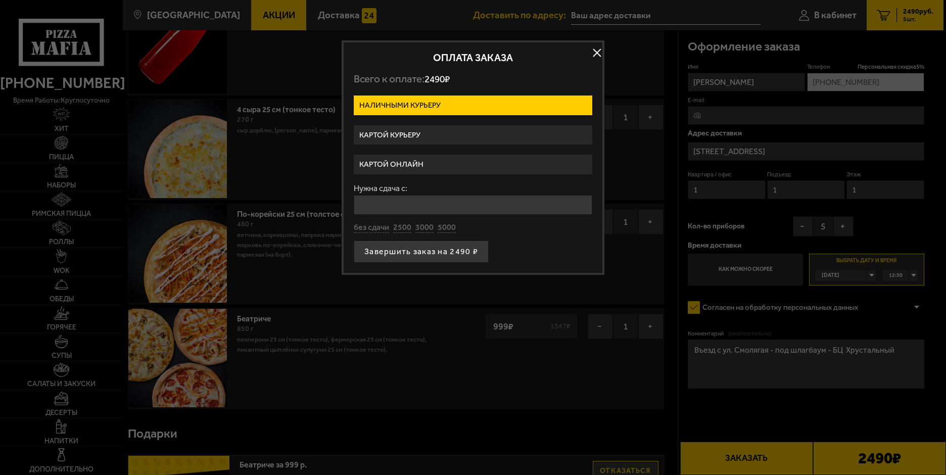
click at [407, 134] on label "Картой курьеру" at bounding box center [473, 135] width 239 height 20
click at [0, 0] on input "Картой курьеру" at bounding box center [0, 0] width 0 height 0
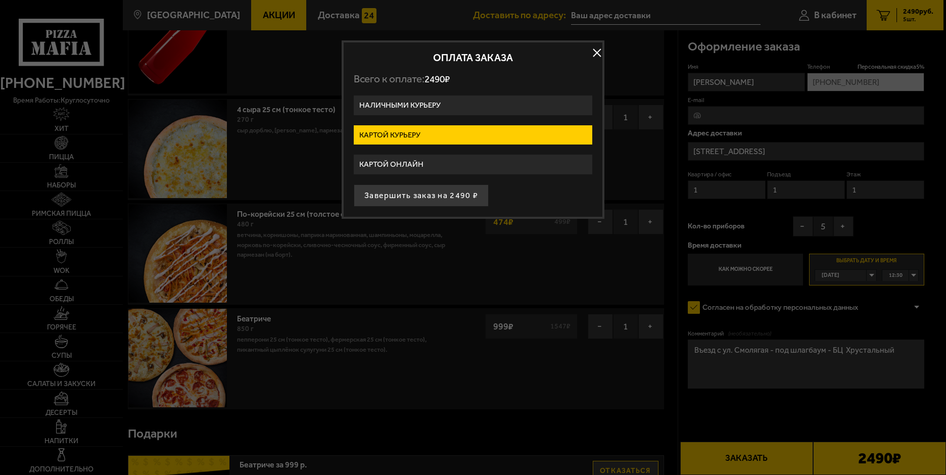
click at [597, 53] on button "button" at bounding box center [596, 52] width 15 height 15
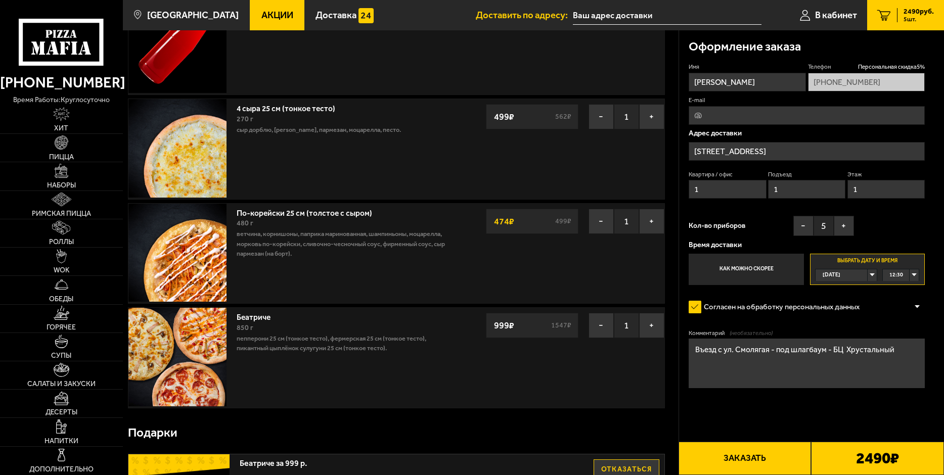
click at [760, 351] on textarea "Въезд с ул. Смолягая - под шлагбаум - БЦ Хрустальный" at bounding box center [807, 363] width 236 height 49
type textarea "Въезд с ул. Смоляная - под шлагбаум - БЦ Хрустальный"
click at [753, 462] on button "Заказать" at bounding box center [744, 458] width 133 height 33
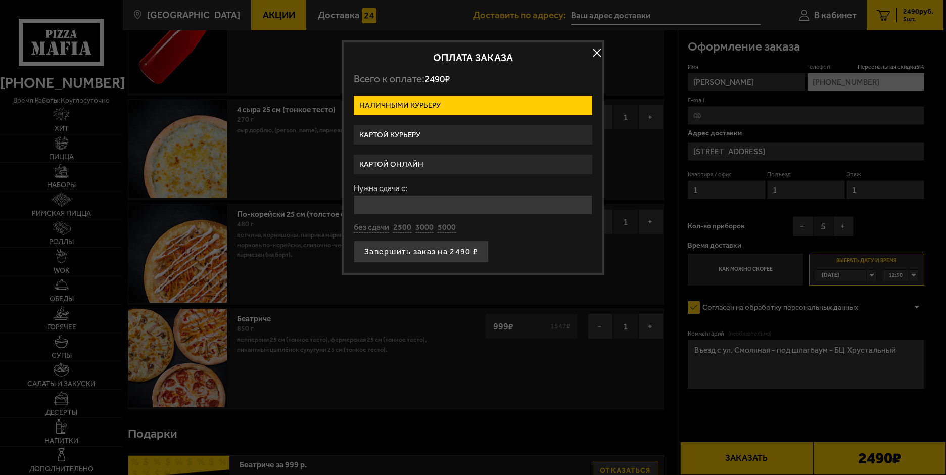
click at [432, 134] on label "Картой курьеру" at bounding box center [473, 135] width 239 height 20
click at [0, 0] on input "Картой курьеру" at bounding box center [0, 0] width 0 height 0
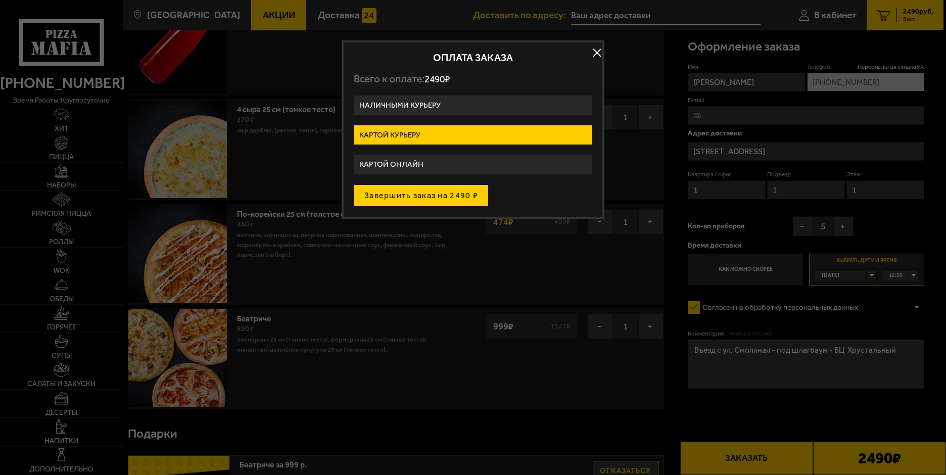
click at [429, 194] on button "Завершить заказ на 2490 ₽" at bounding box center [421, 196] width 135 height 22
